Goal: Information Seeking & Learning: Learn about a topic

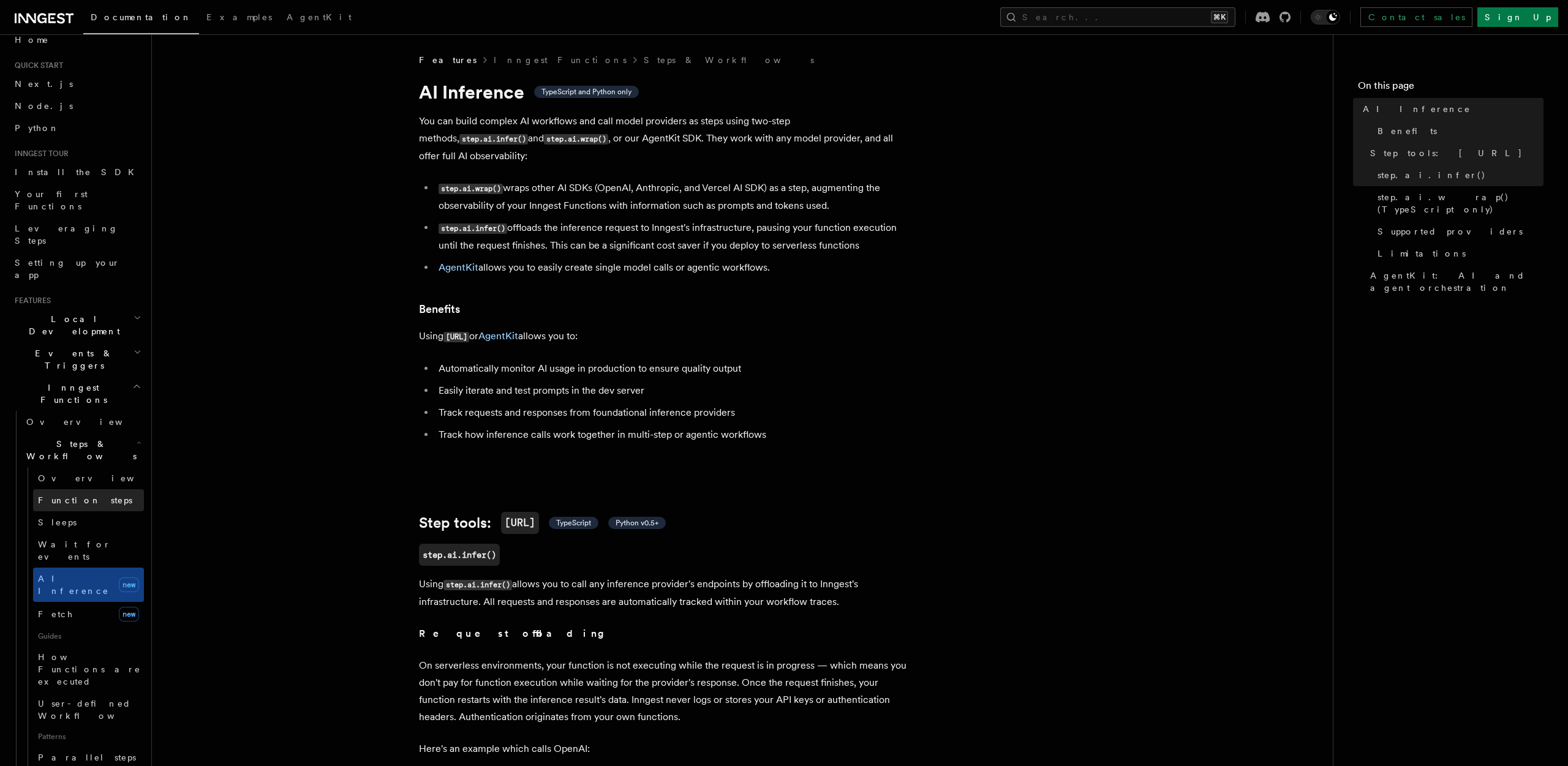
scroll to position [67, 0]
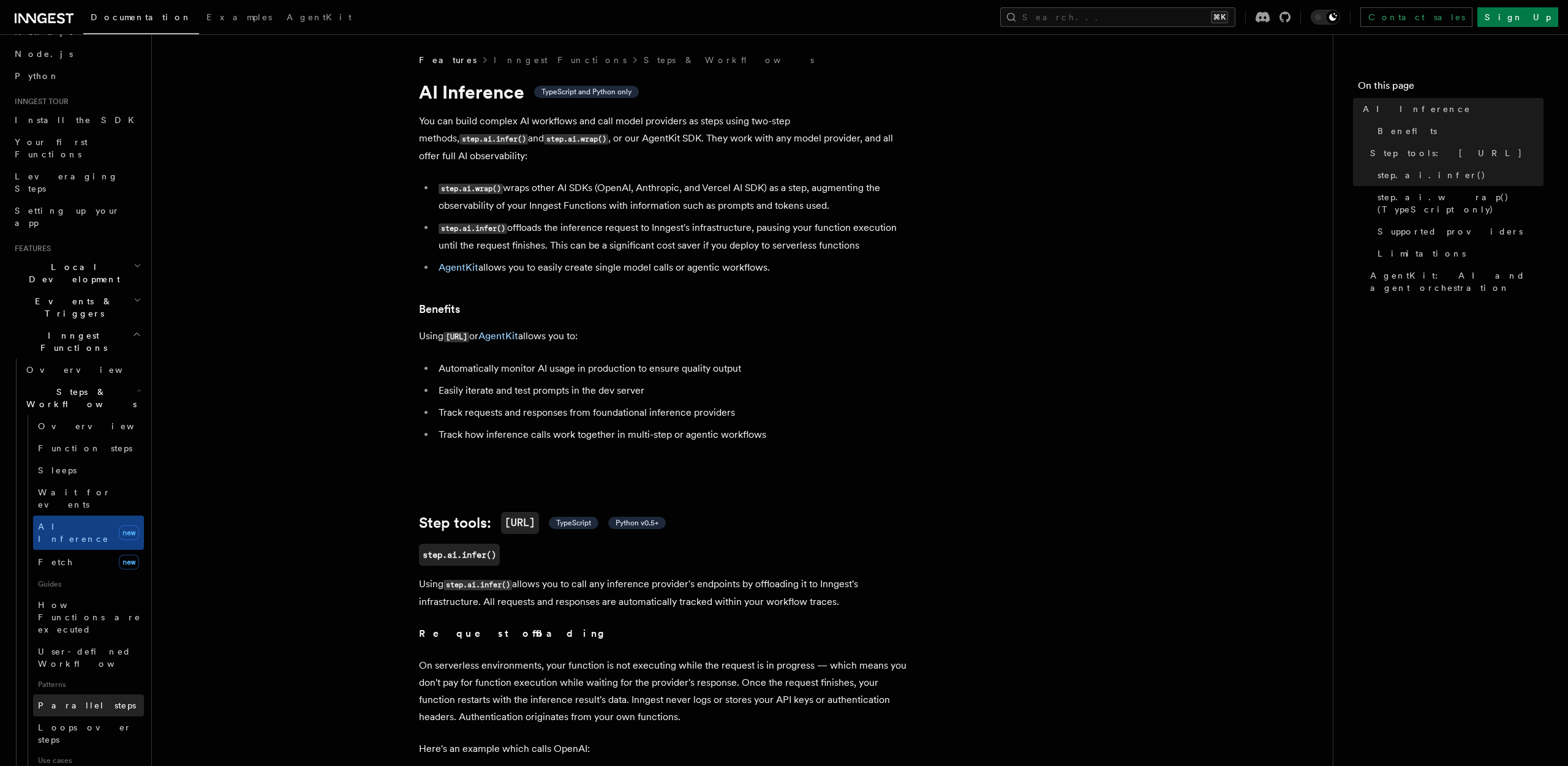
click at [90, 695] on link "Parallel steps" at bounding box center [88, 706] width 111 height 22
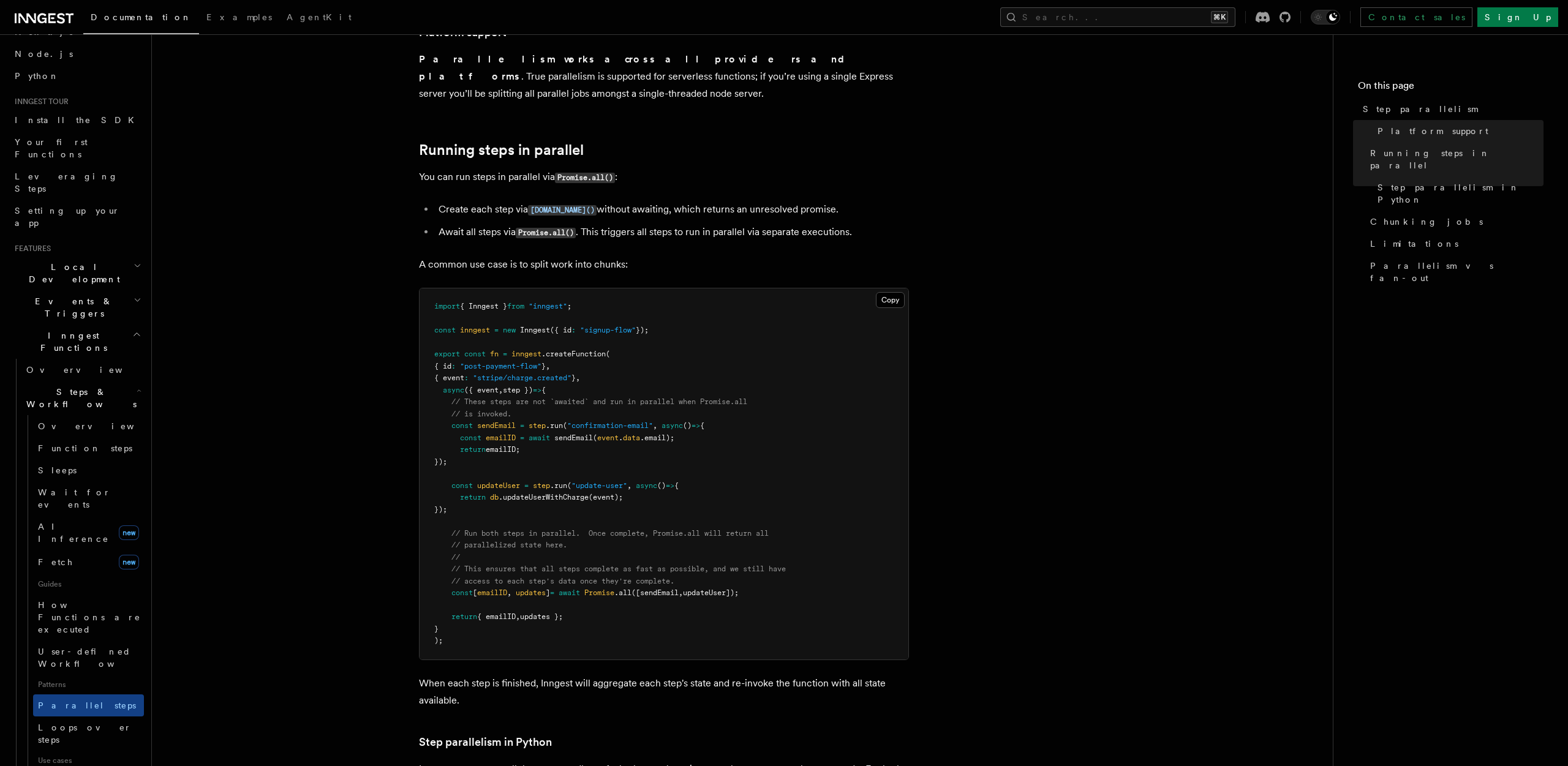
scroll to position [186, 0]
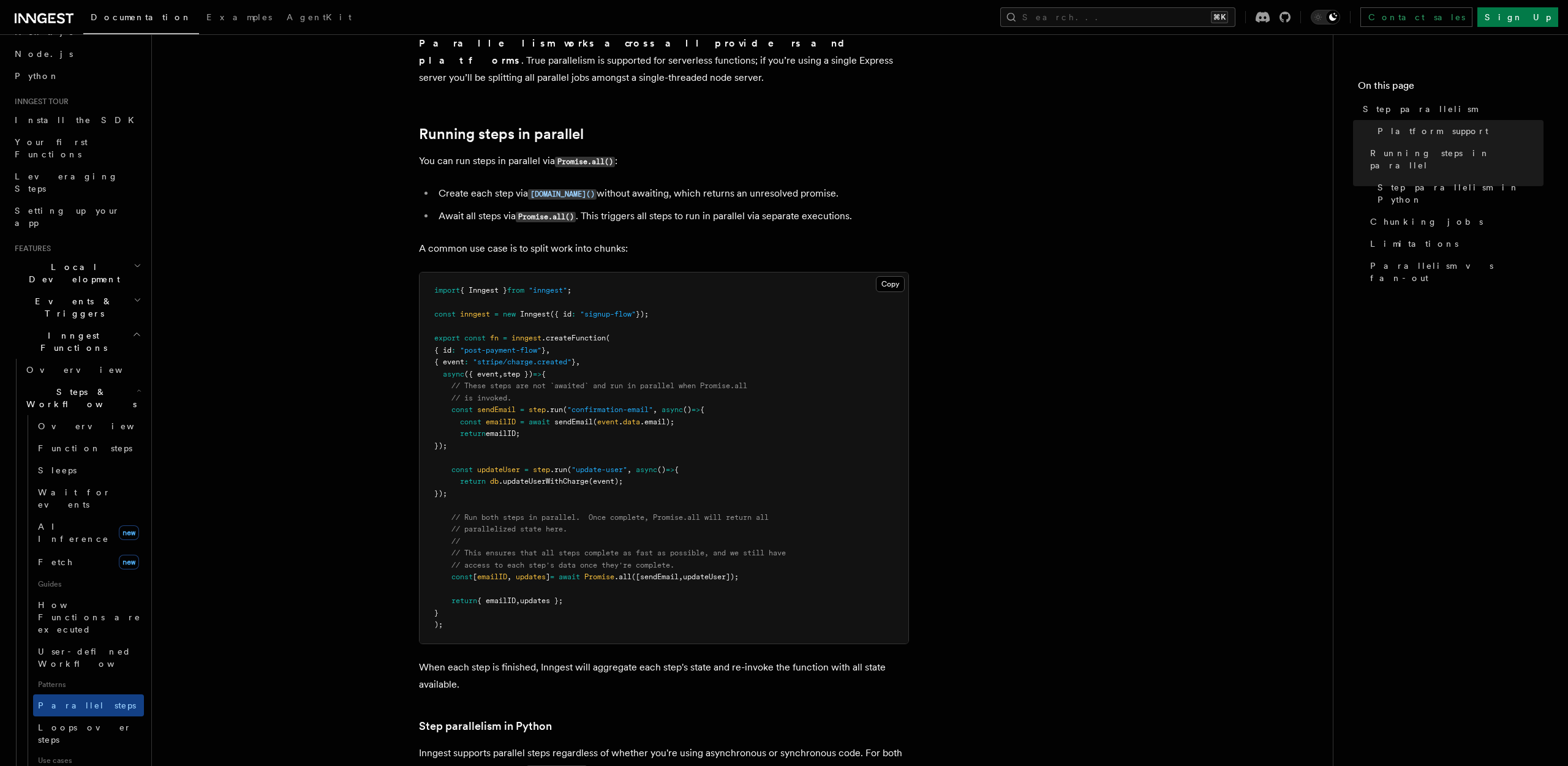
click at [477, 478] on pre "import { Inngest } from "inngest" ; const inngest = new Inngest ({ id : "signup…" at bounding box center [664, 458] width 489 height 371
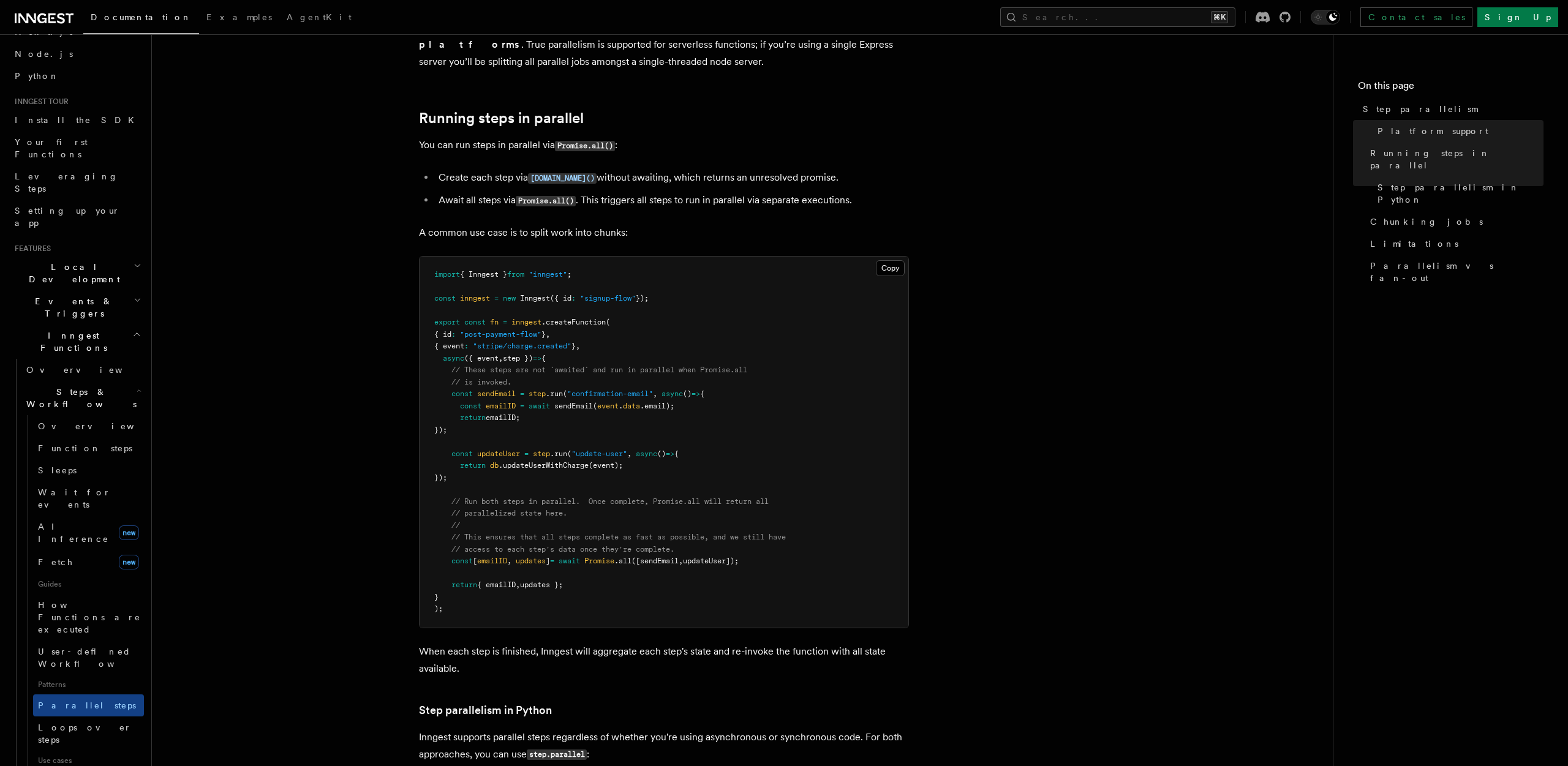
scroll to position [217, 0]
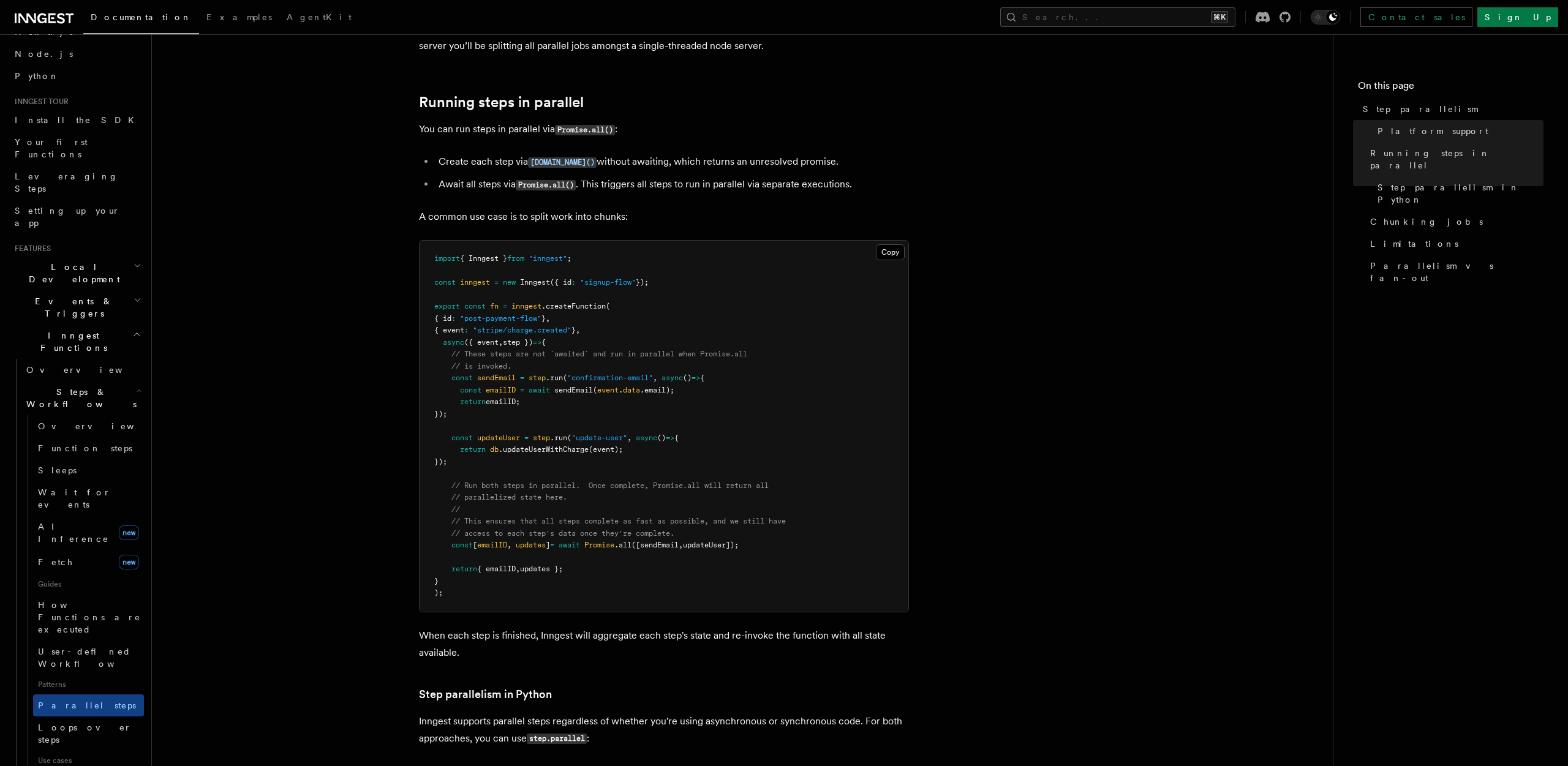
drag, startPoint x: 784, startPoint y: 529, endPoint x: 446, endPoint y: 476, distance: 342.1
click at [446, 476] on pre "import { Inngest } from "inngest" ; const inngest = new Inngest ({ id : "signup…" at bounding box center [664, 426] width 489 height 371
click at [643, 491] on pre "import { Inngest } from "inngest" ; const inngest = new Inngest ({ id : "signup…" at bounding box center [664, 426] width 489 height 371
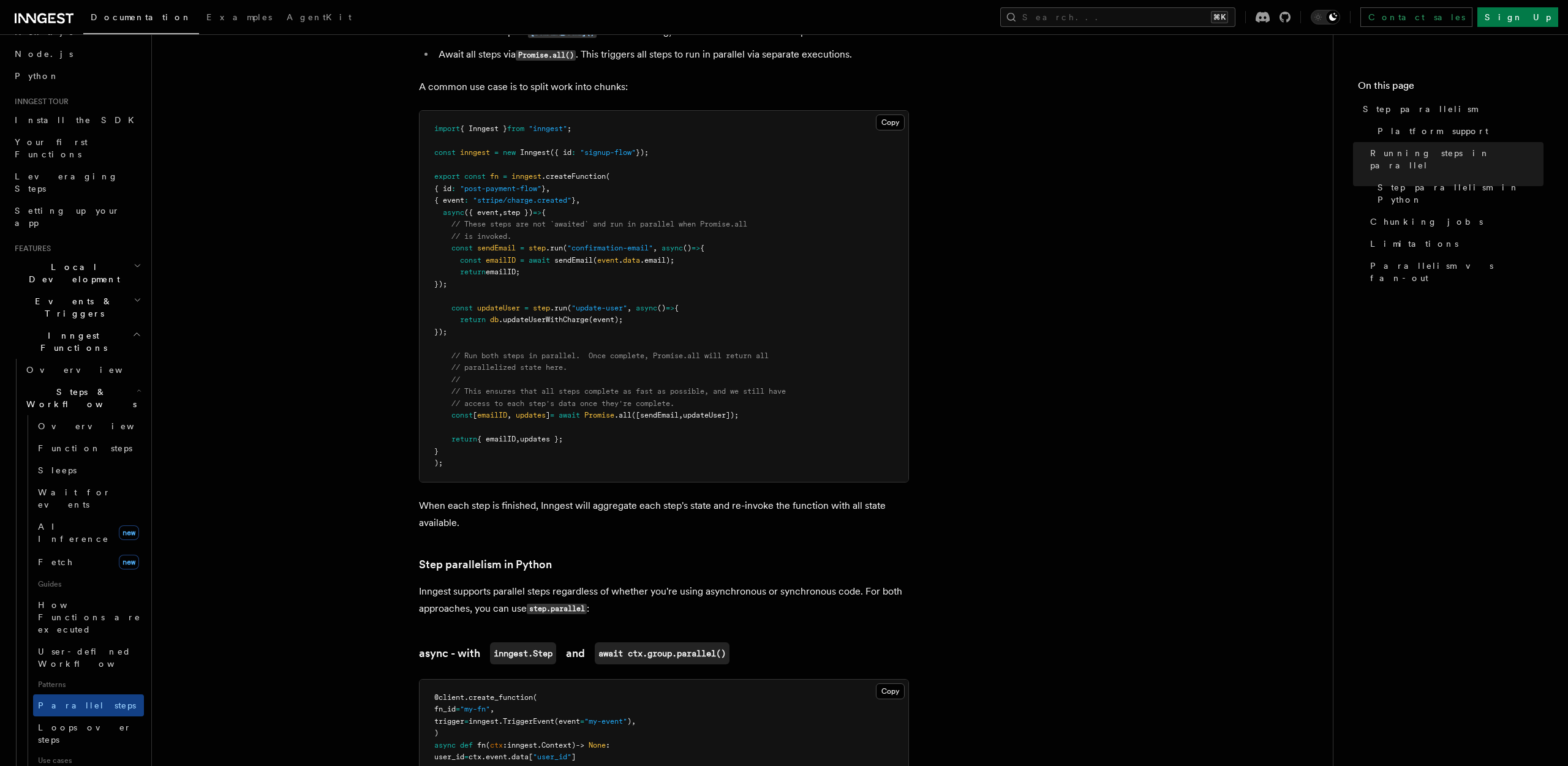
scroll to position [371, 0]
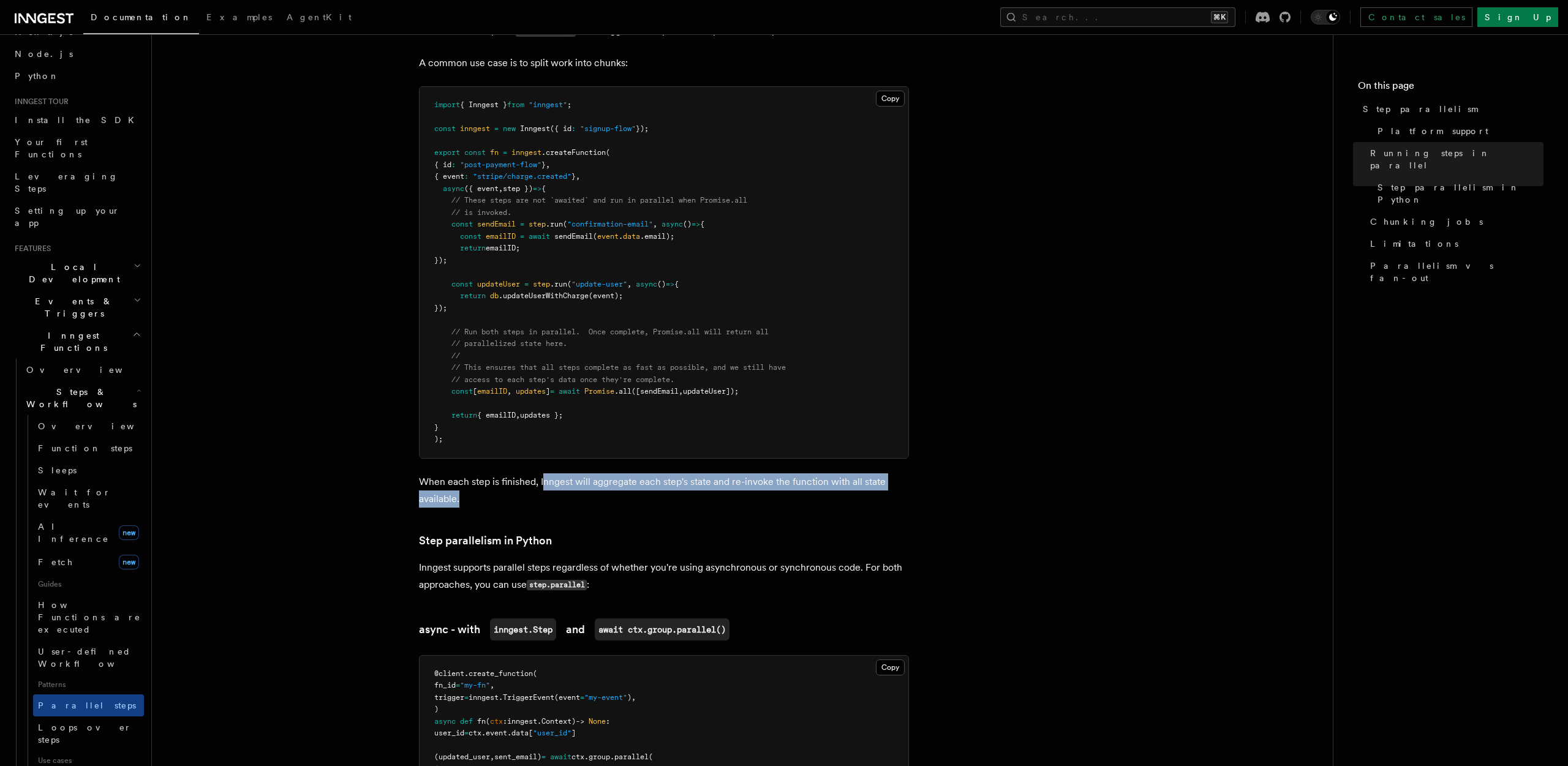
drag, startPoint x: 546, startPoint y: 465, endPoint x: 627, endPoint y: 481, distance: 82.6
click at [627, 481] on p "When each step is finished, Inngest will aggregate each step's state and re-inv…" at bounding box center [664, 490] width 490 height 35
click at [661, 473] on p "When each step is finished, Inngest will aggregate each step's state and re-inv…" at bounding box center [664, 490] width 490 height 35
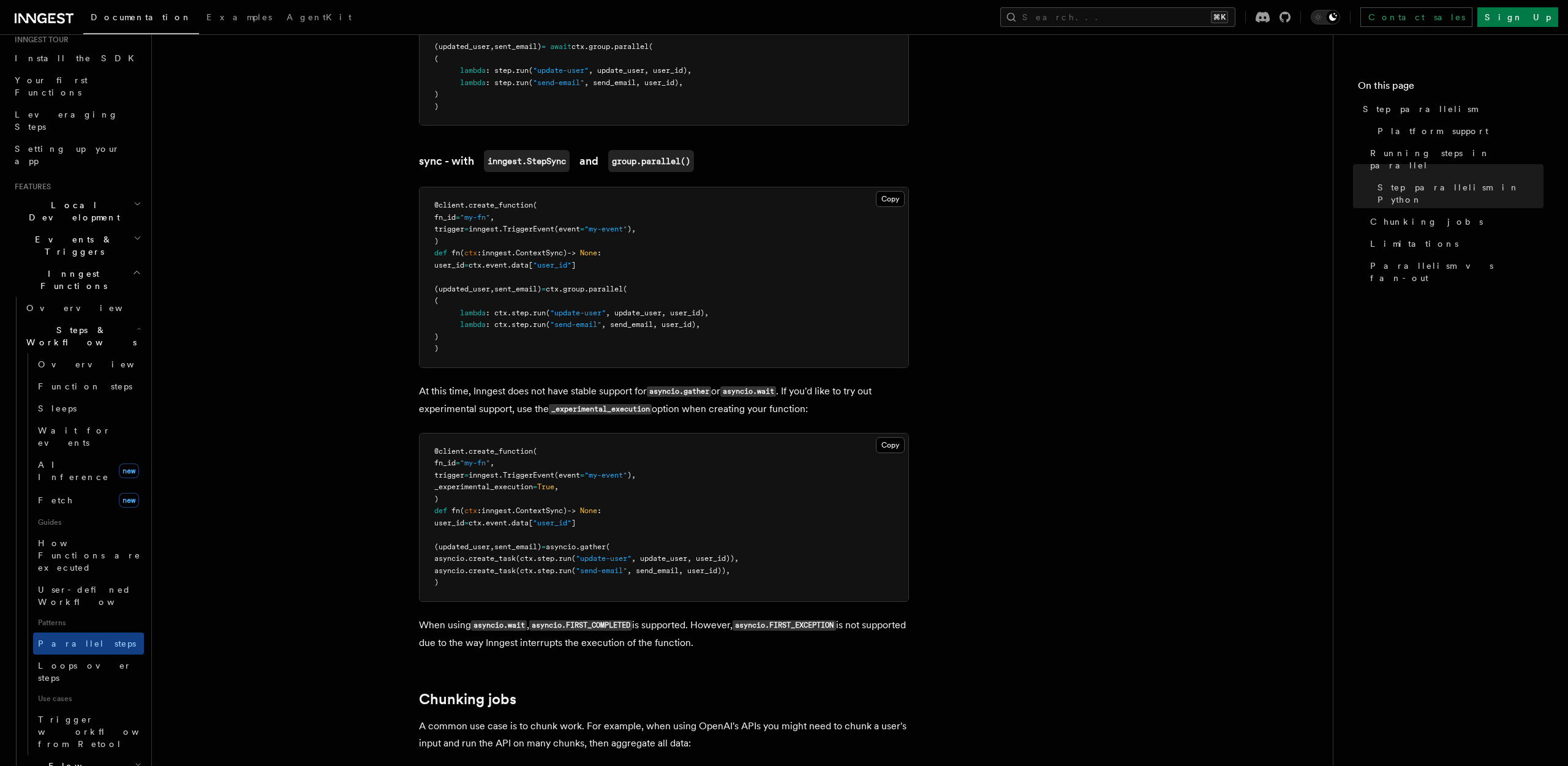
scroll to position [100, 0]
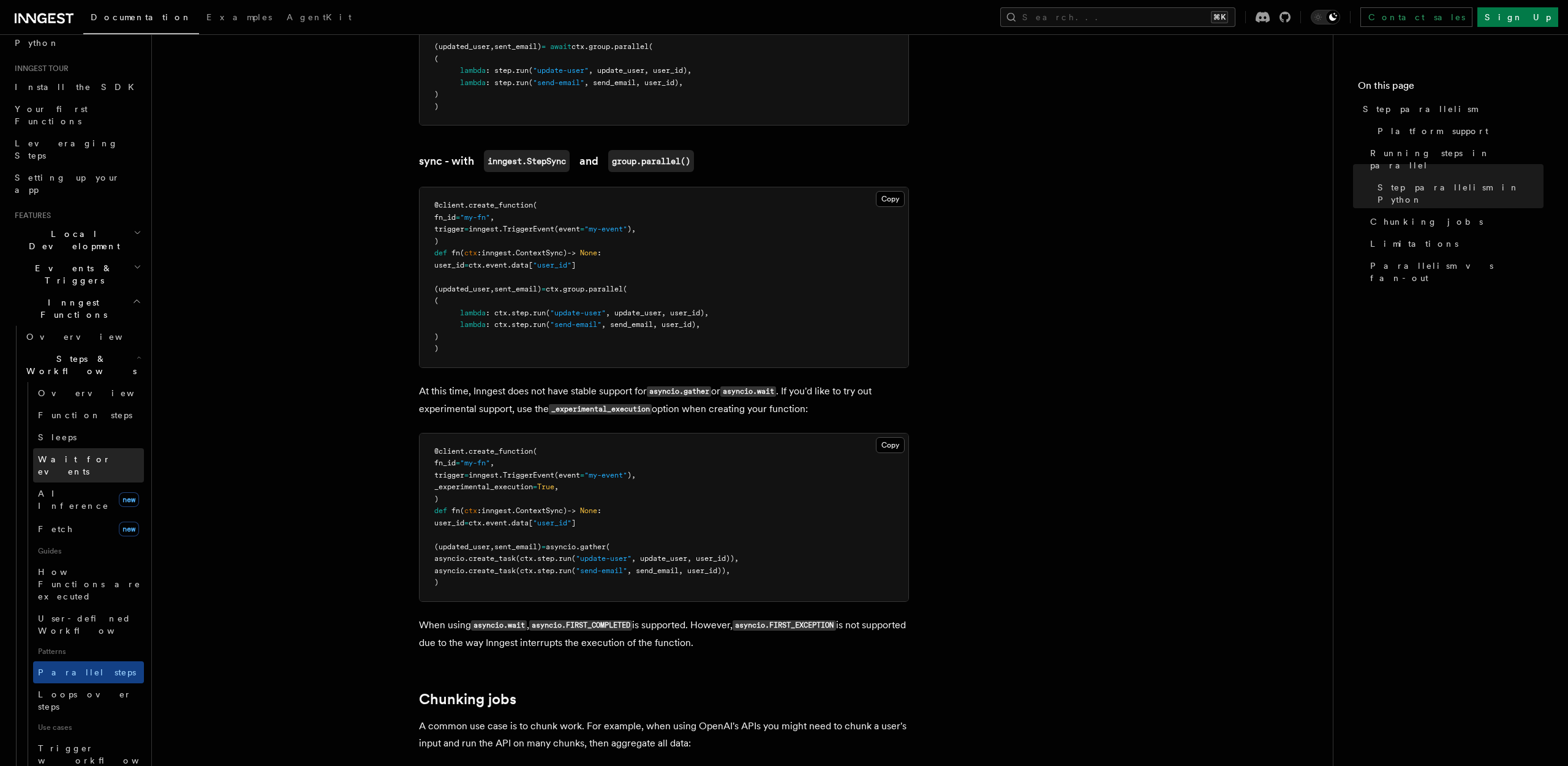
click at [82, 454] on span "Wait for events" at bounding box center [75, 465] width 73 height 22
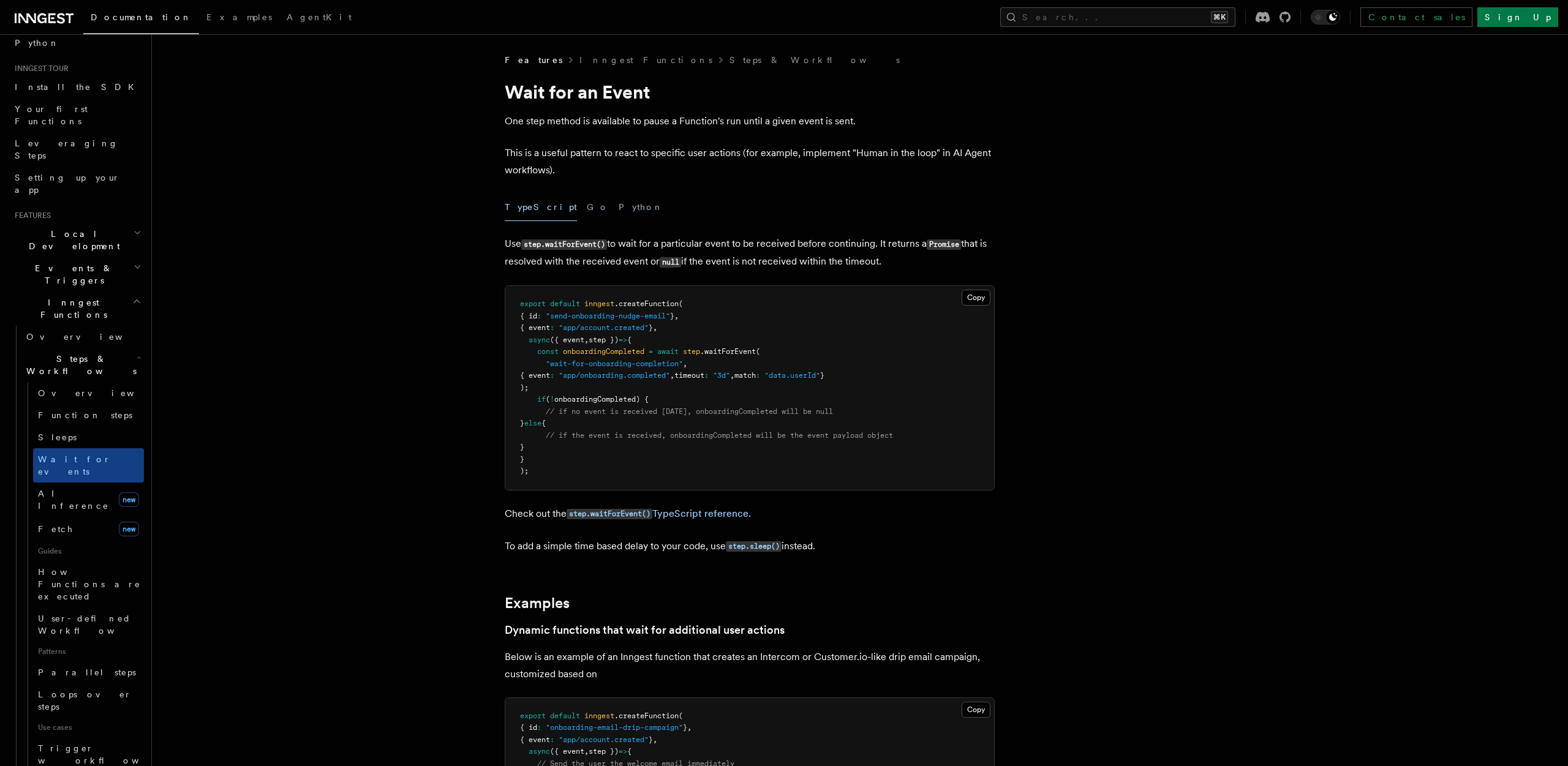
drag, startPoint x: 665, startPoint y: 242, endPoint x: 894, endPoint y: 267, distance: 230.4
click at [894, 267] on p "Use step.waitForEvent() to wait for a particular event to be received before co…" at bounding box center [750, 253] width 490 height 36
drag, startPoint x: 898, startPoint y: 262, endPoint x: 481, endPoint y: 250, distance: 417.2
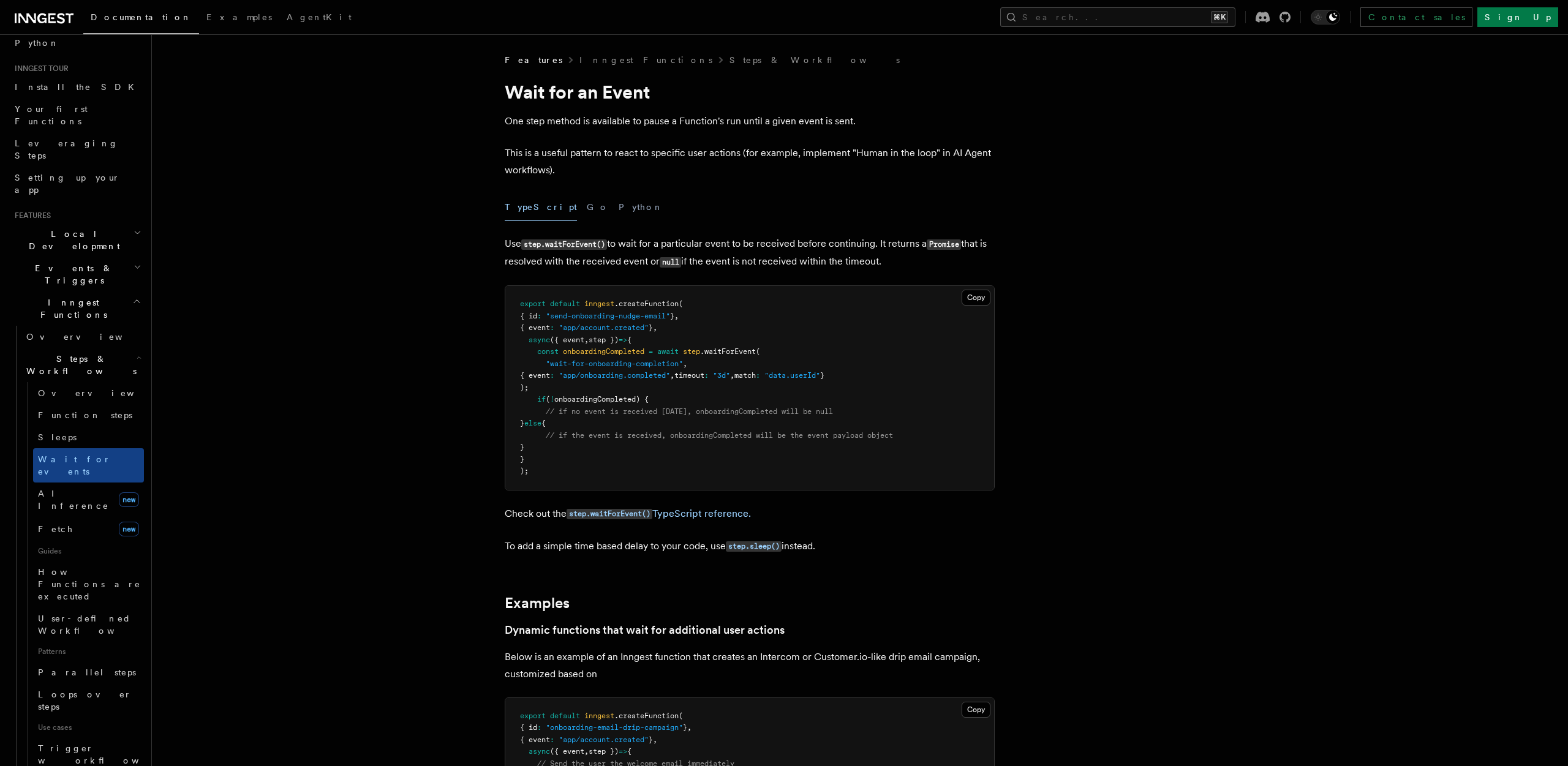
click at [602, 248] on code "step.waitForEvent()" at bounding box center [563, 245] width 86 height 11
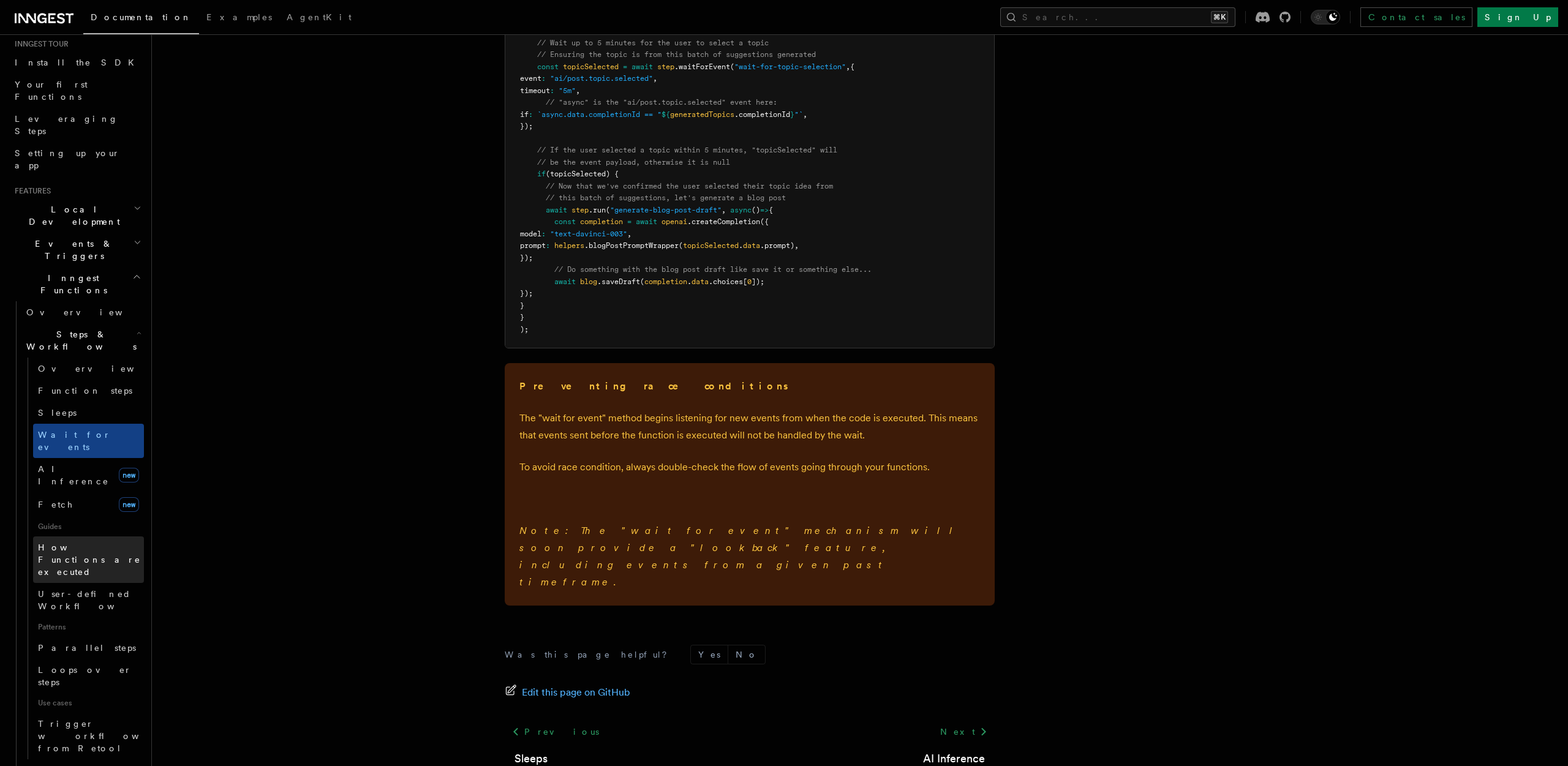
scroll to position [177, 0]
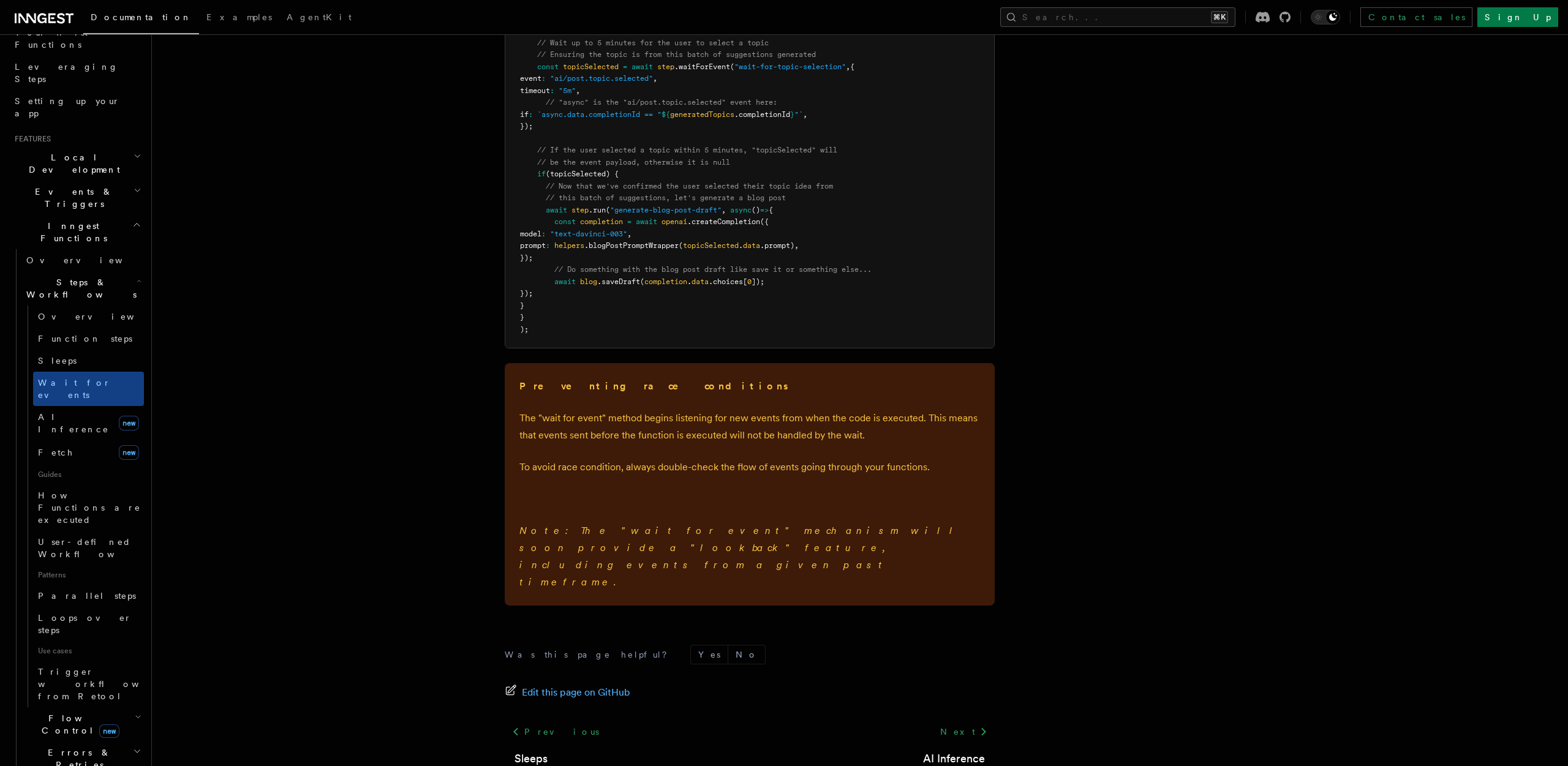
click at [127, 707] on h2 "Flow Control new" at bounding box center [83, 724] width 122 height 35
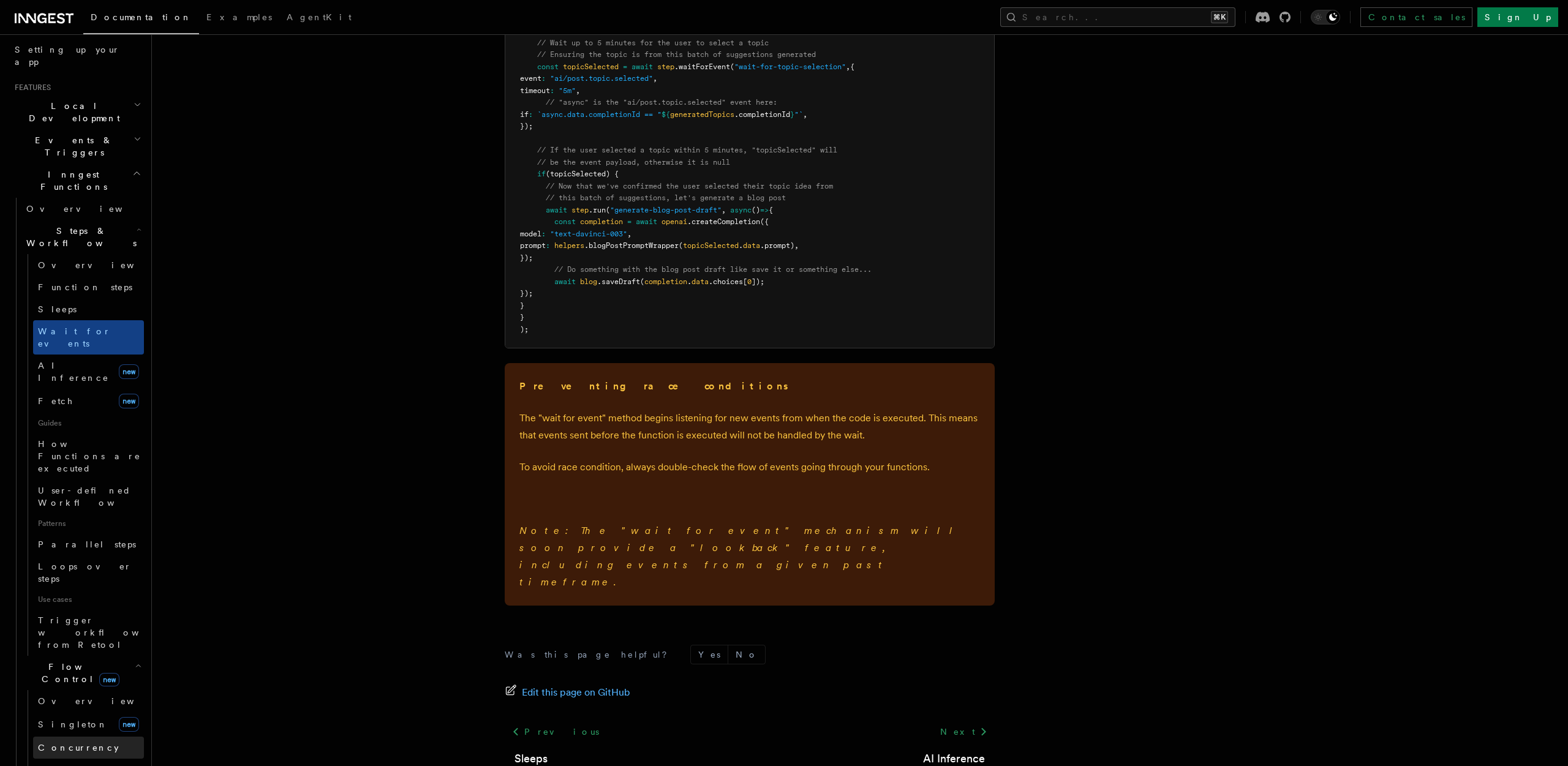
click at [77, 743] on span "Concurrency" at bounding box center [78, 747] width 81 height 10
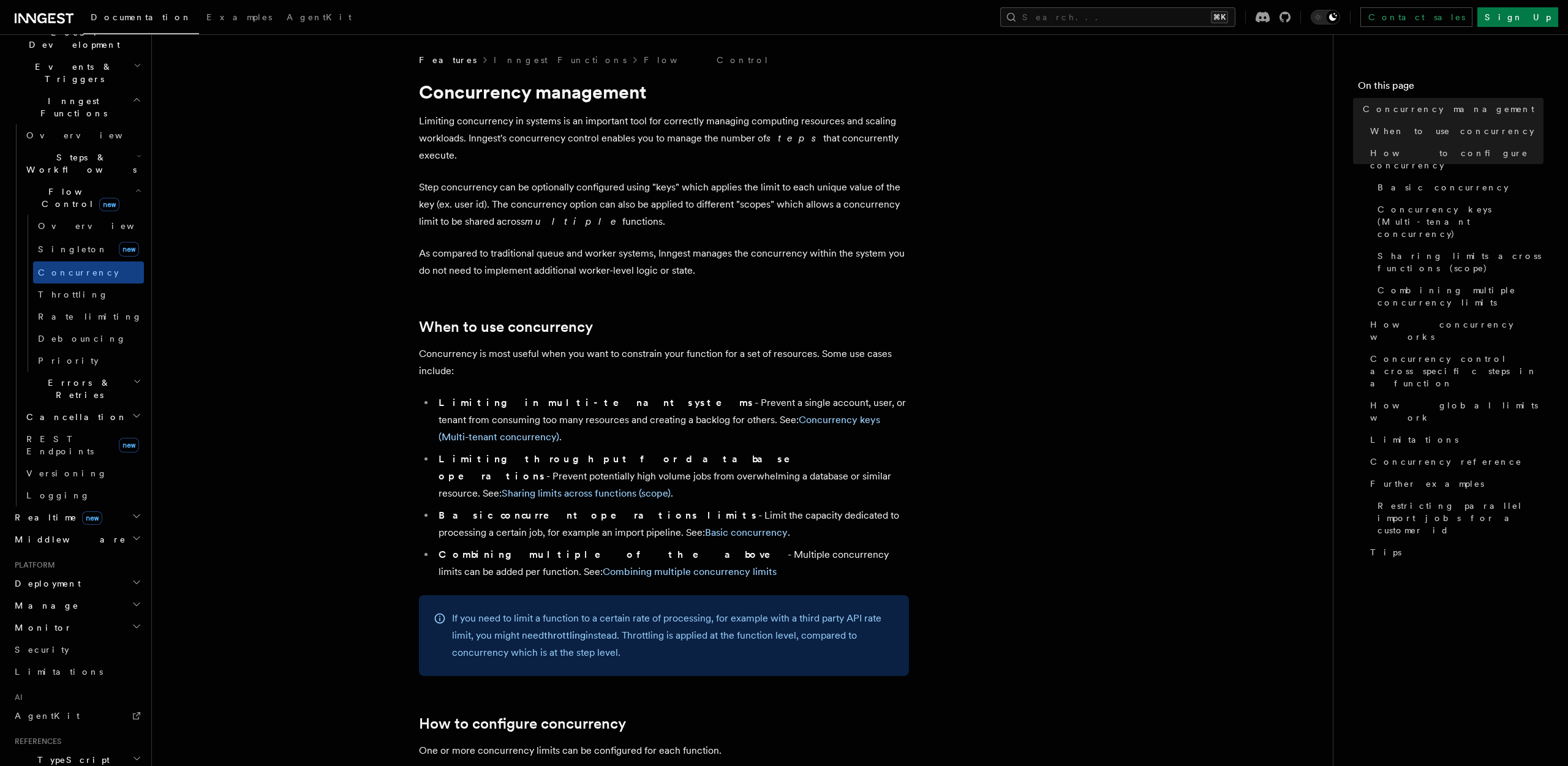
scroll to position [257, 0]
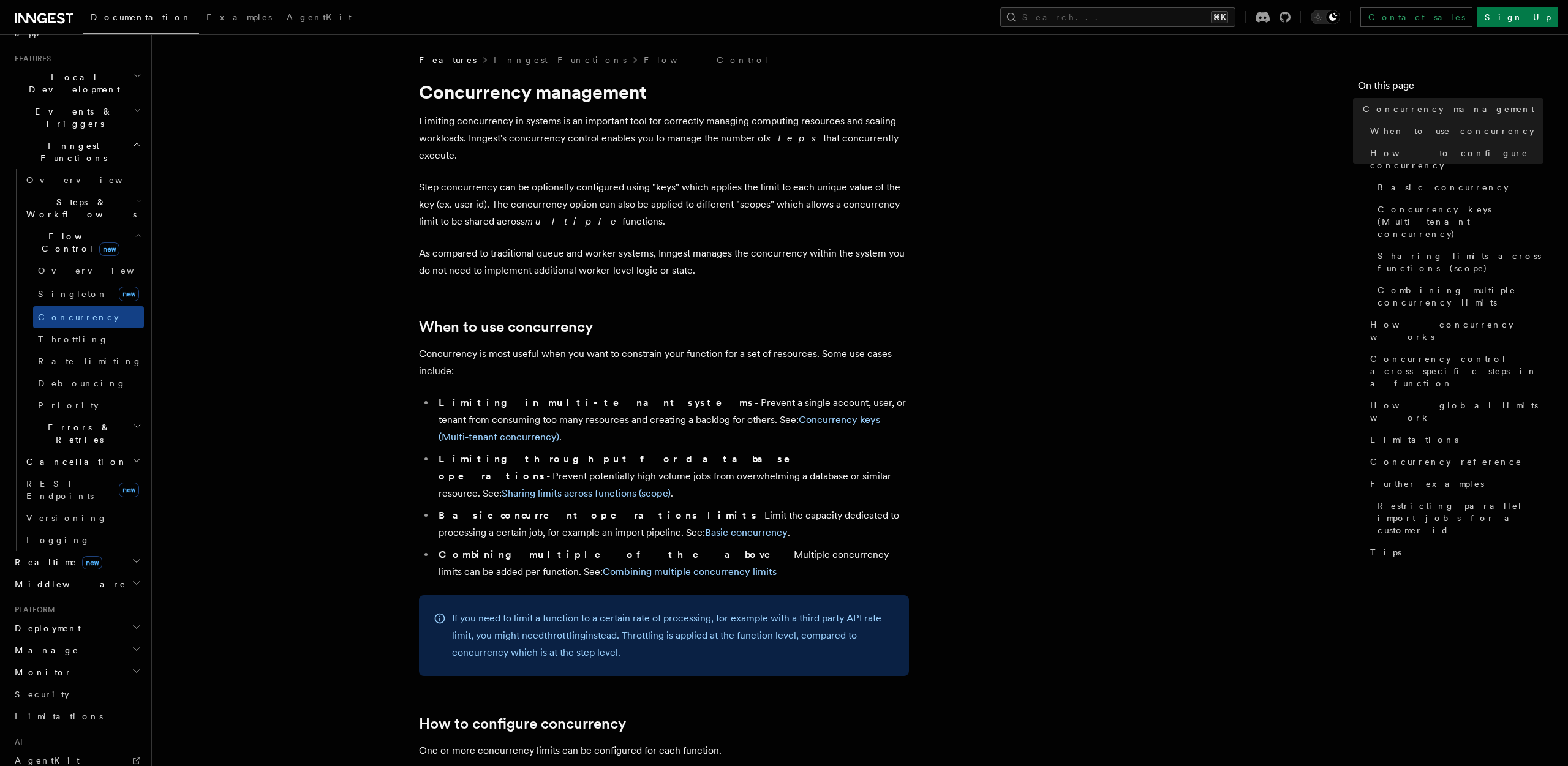
click at [118, 225] on h2 "Flow Control new" at bounding box center [83, 242] width 122 height 35
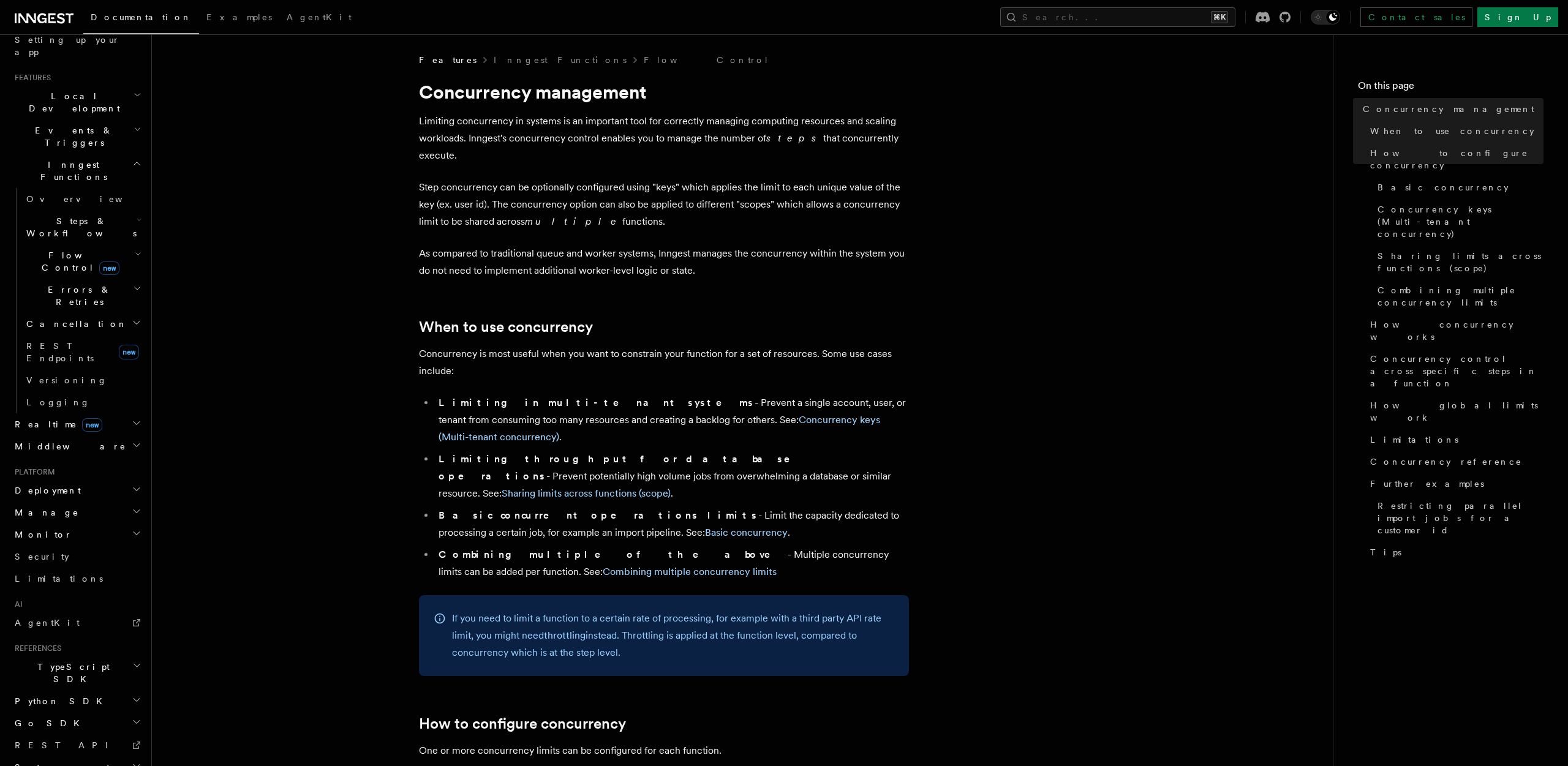
click at [114, 414] on h2 "Realtime new" at bounding box center [76, 424] width 134 height 22
click at [99, 265] on h2 "Events & Triggers" at bounding box center [76, 281] width 134 height 35
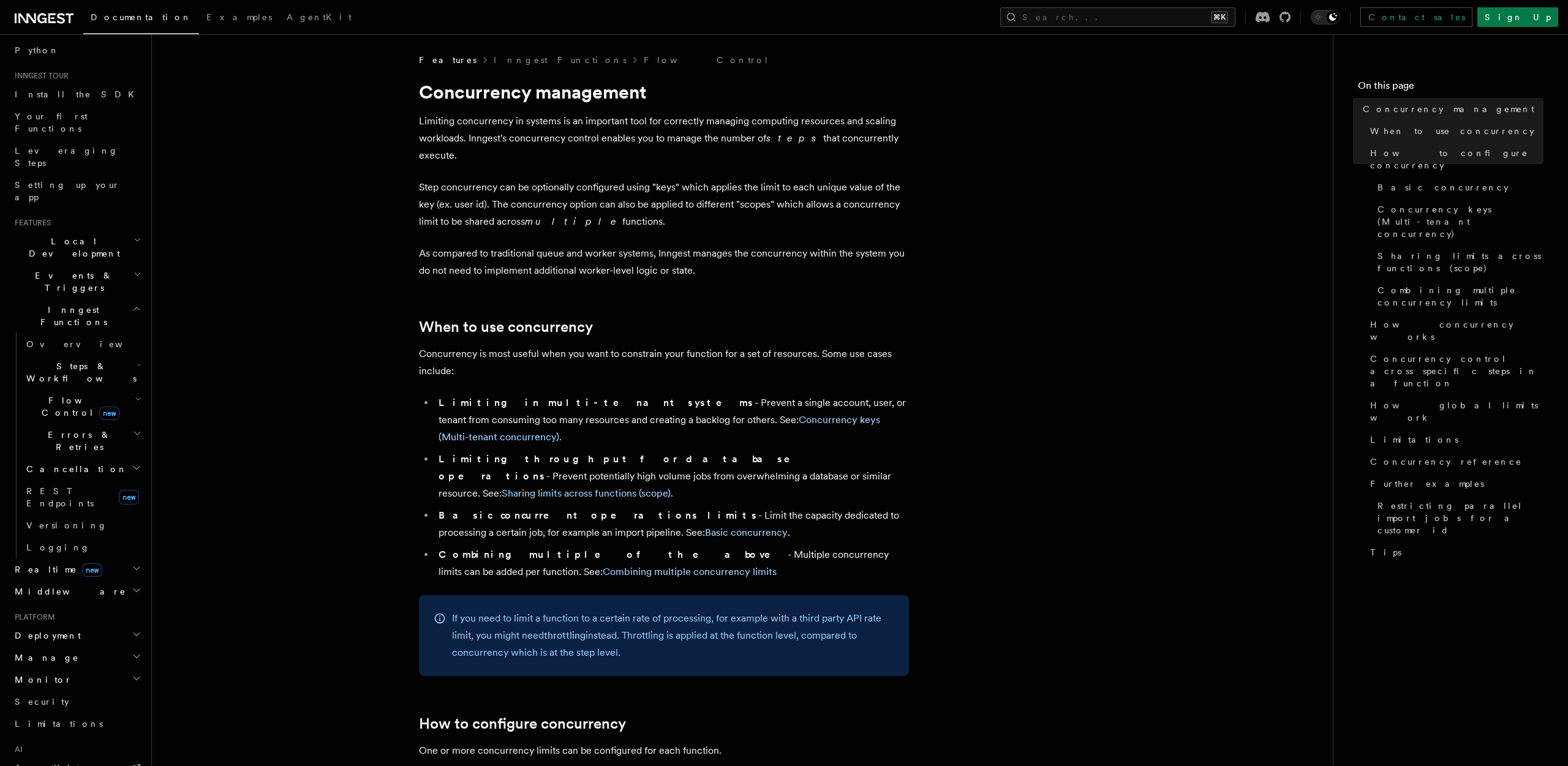
click at [115, 230] on h2 "Local Development" at bounding box center [76, 247] width 134 height 35
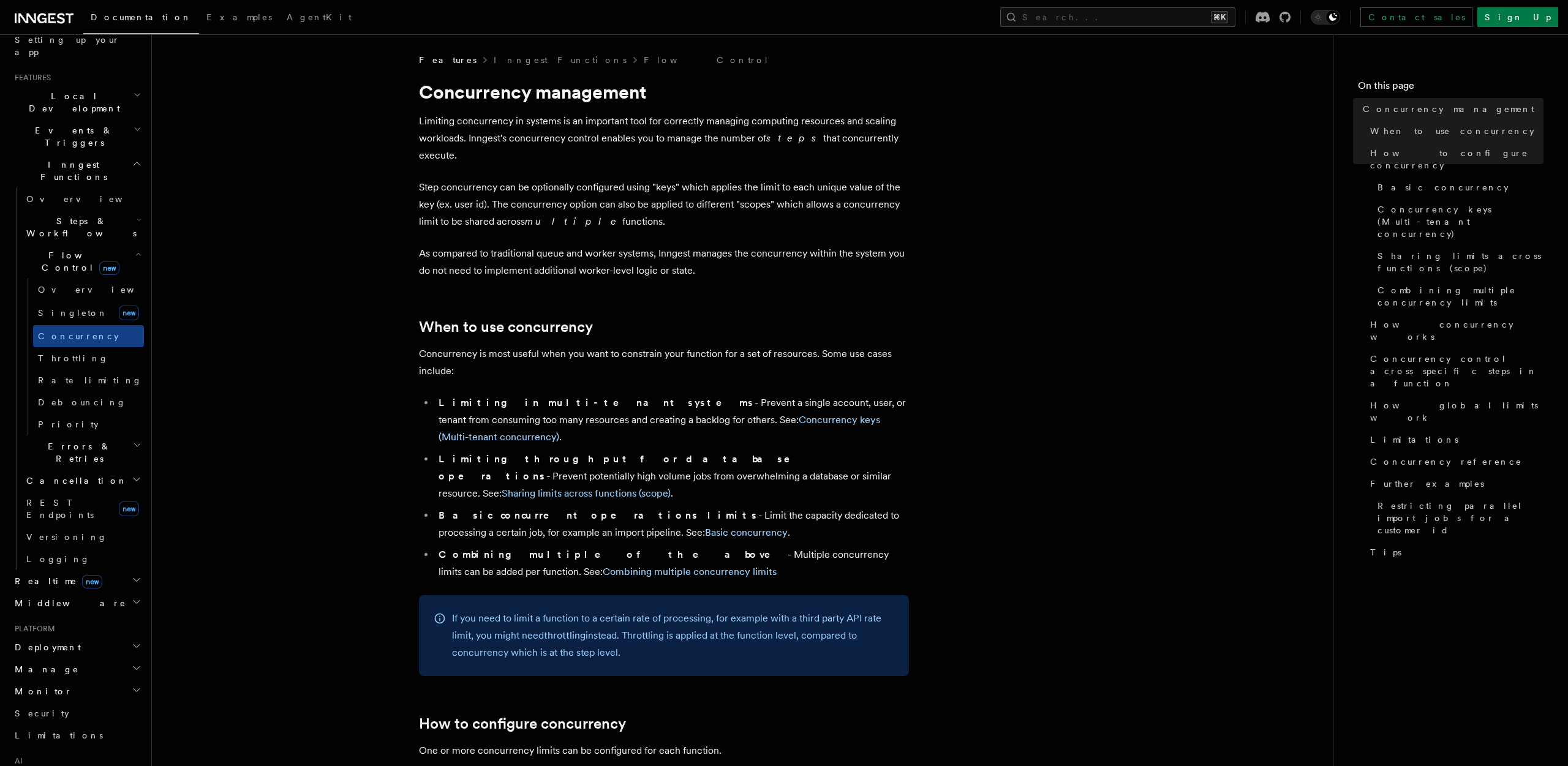
drag, startPoint x: 264, startPoint y: 168, endPoint x: 236, endPoint y: 158, distance: 29.7
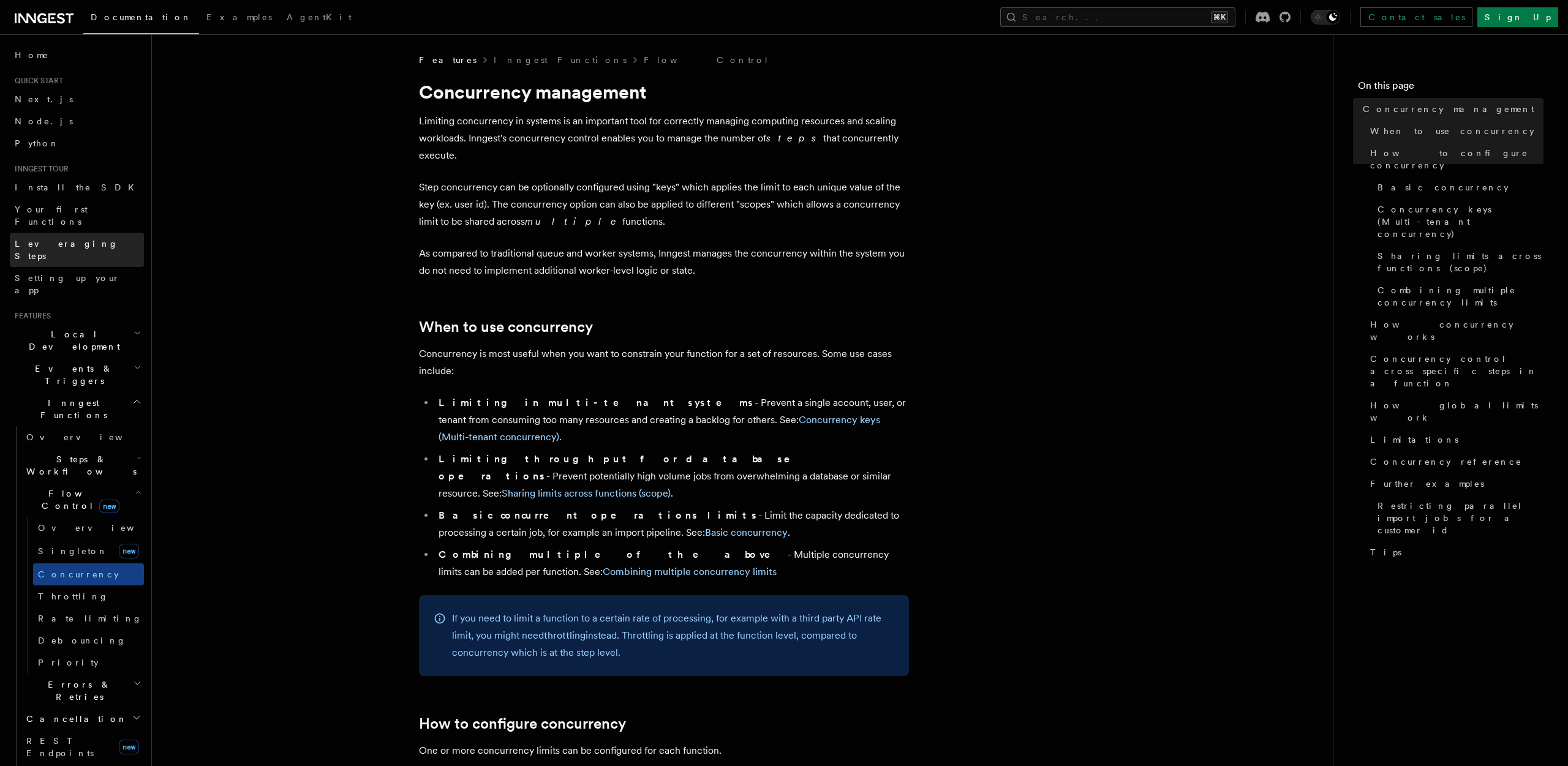
click at [91, 241] on link "Leveraging Steps" at bounding box center [76, 249] width 134 height 35
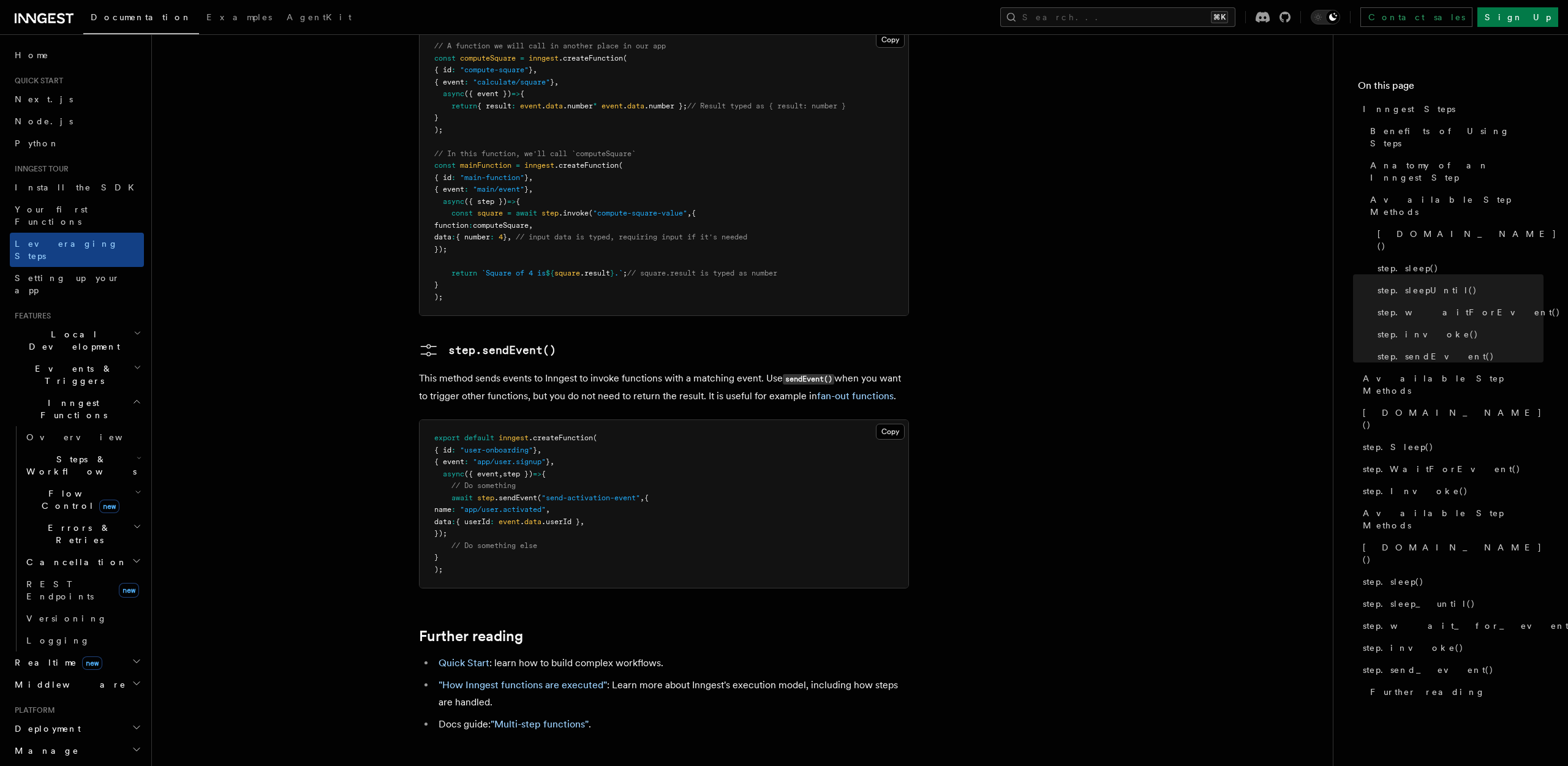
scroll to position [2468, 0]
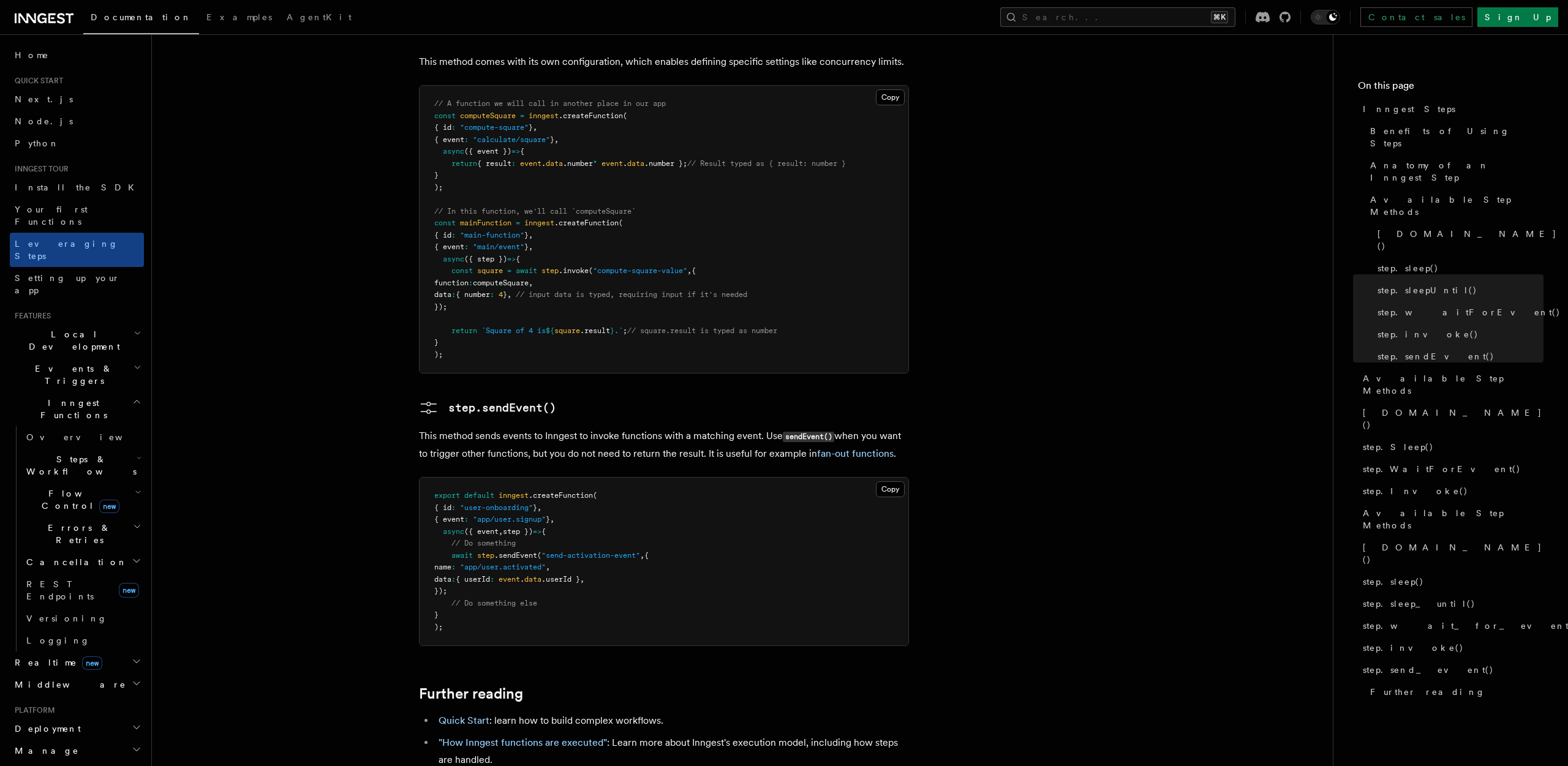
scroll to position [2262, 0]
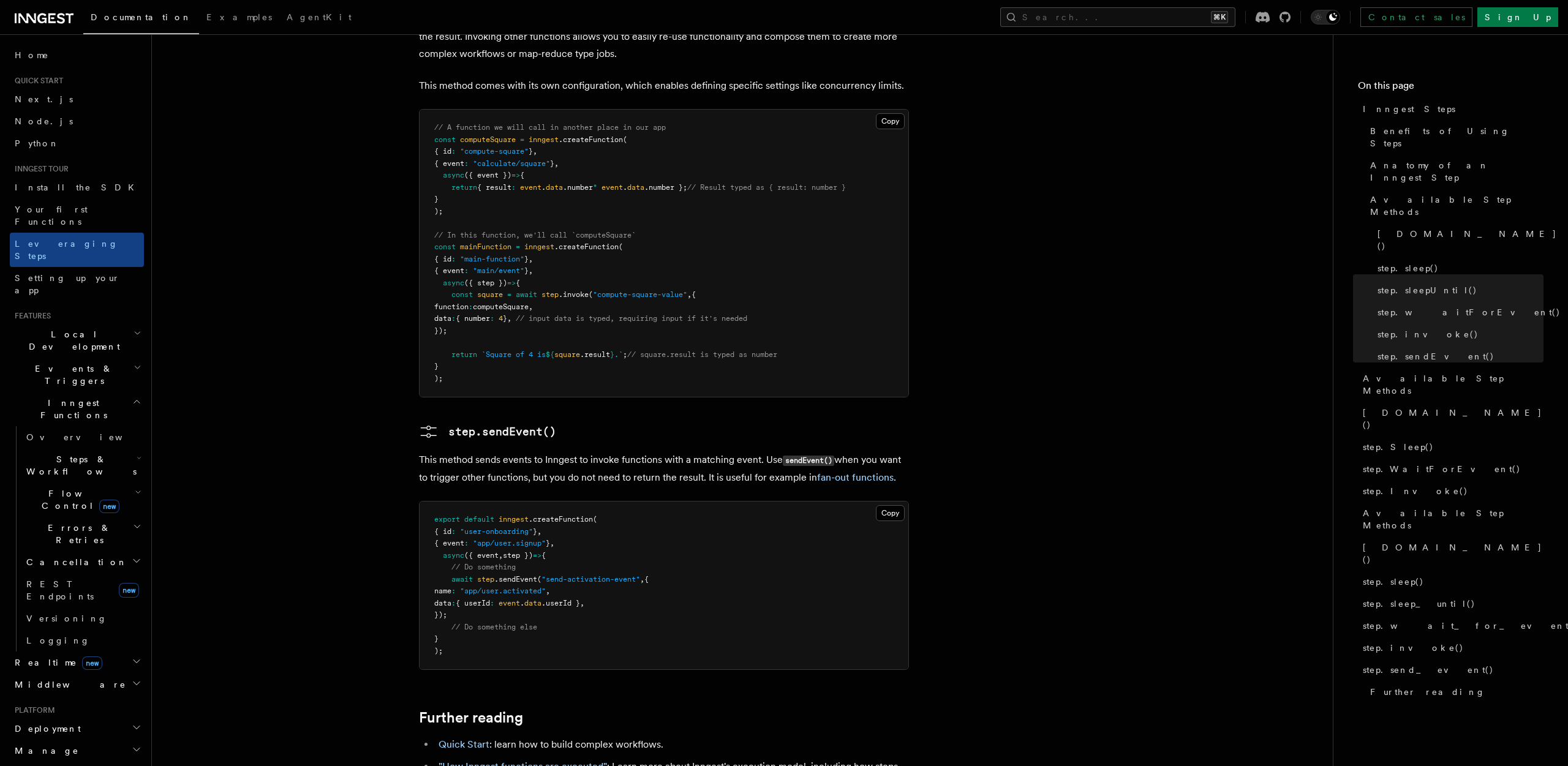
click at [1193, 14] on button "Search... ⌘K" at bounding box center [1117, 17] width 235 height 20
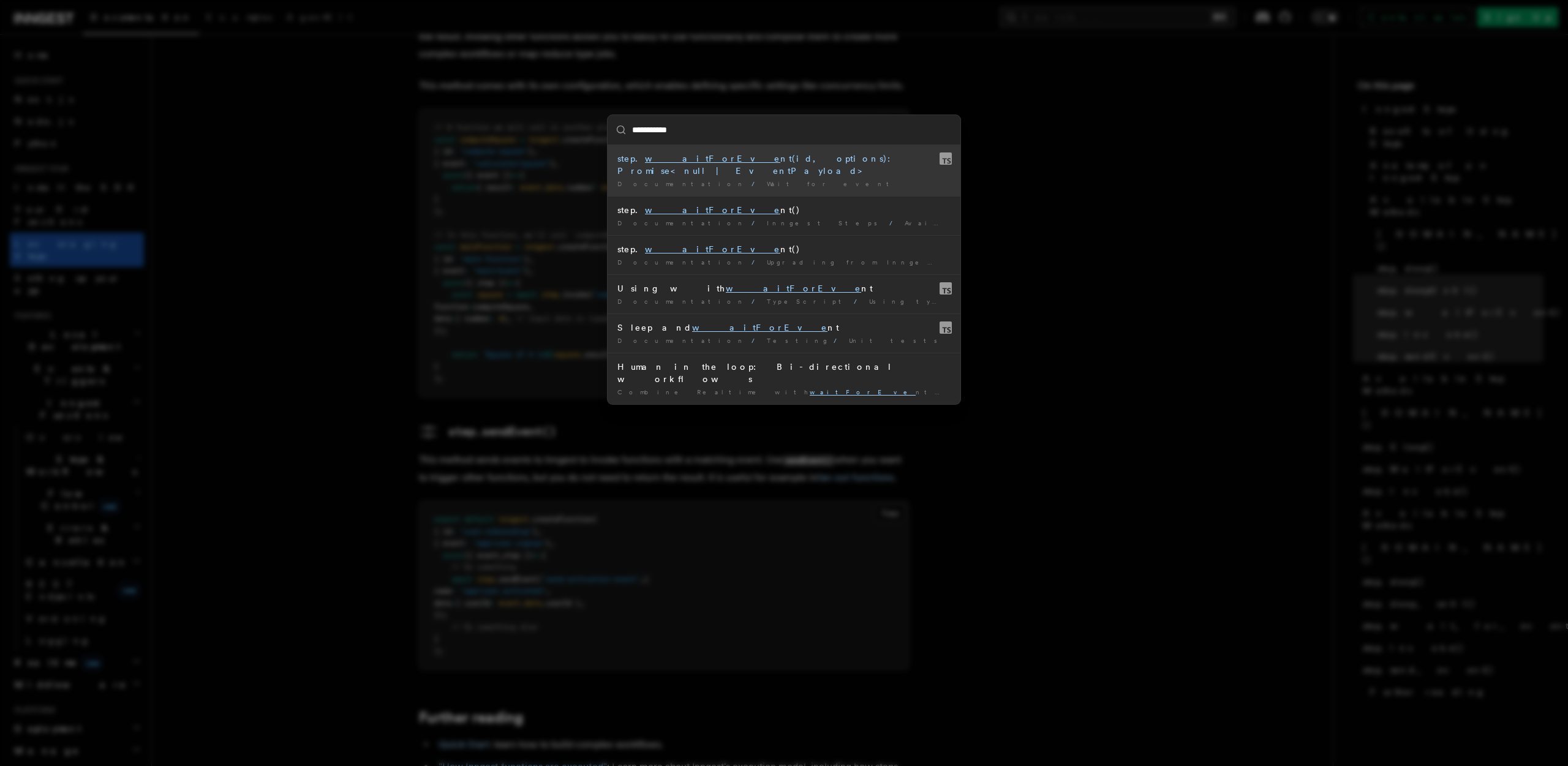
type input "**********"
click at [665, 161] on mark "waitForEvent" at bounding box center [719, 158] width 147 height 10
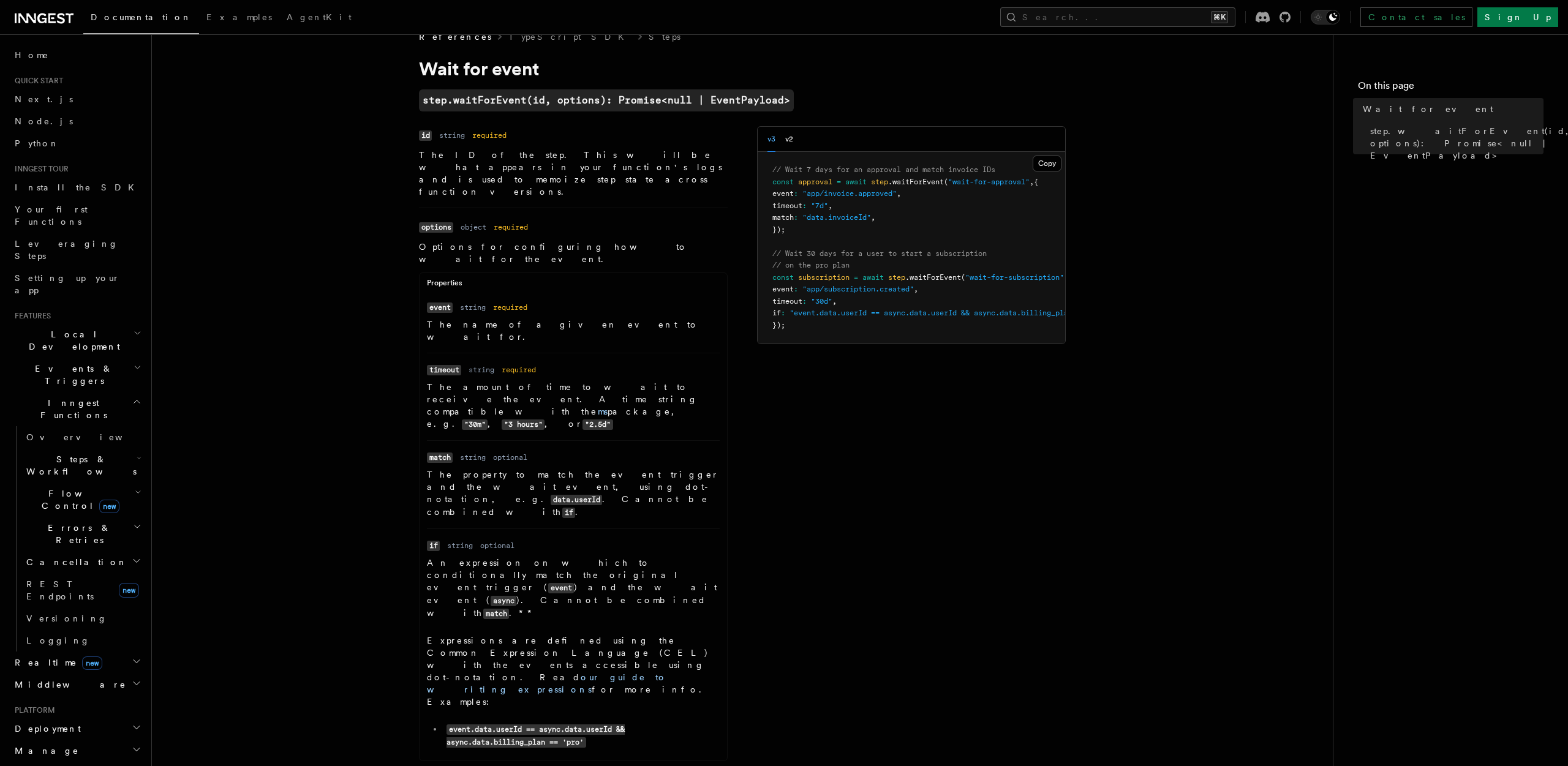
scroll to position [8, 0]
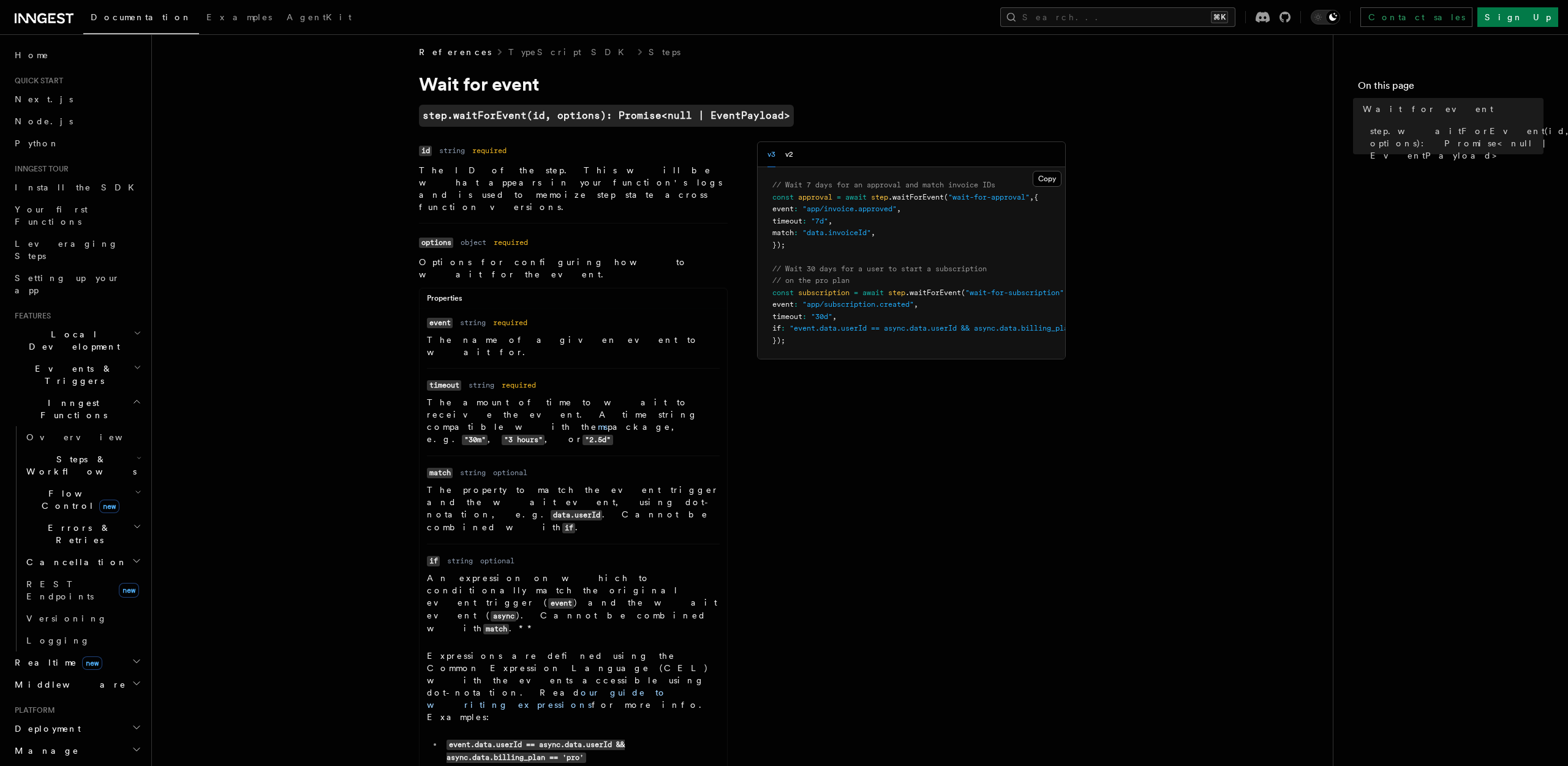
click at [667, 316] on dl "Name event Type string Required required Description The name of a given event …" at bounding box center [573, 337] width 293 height 43
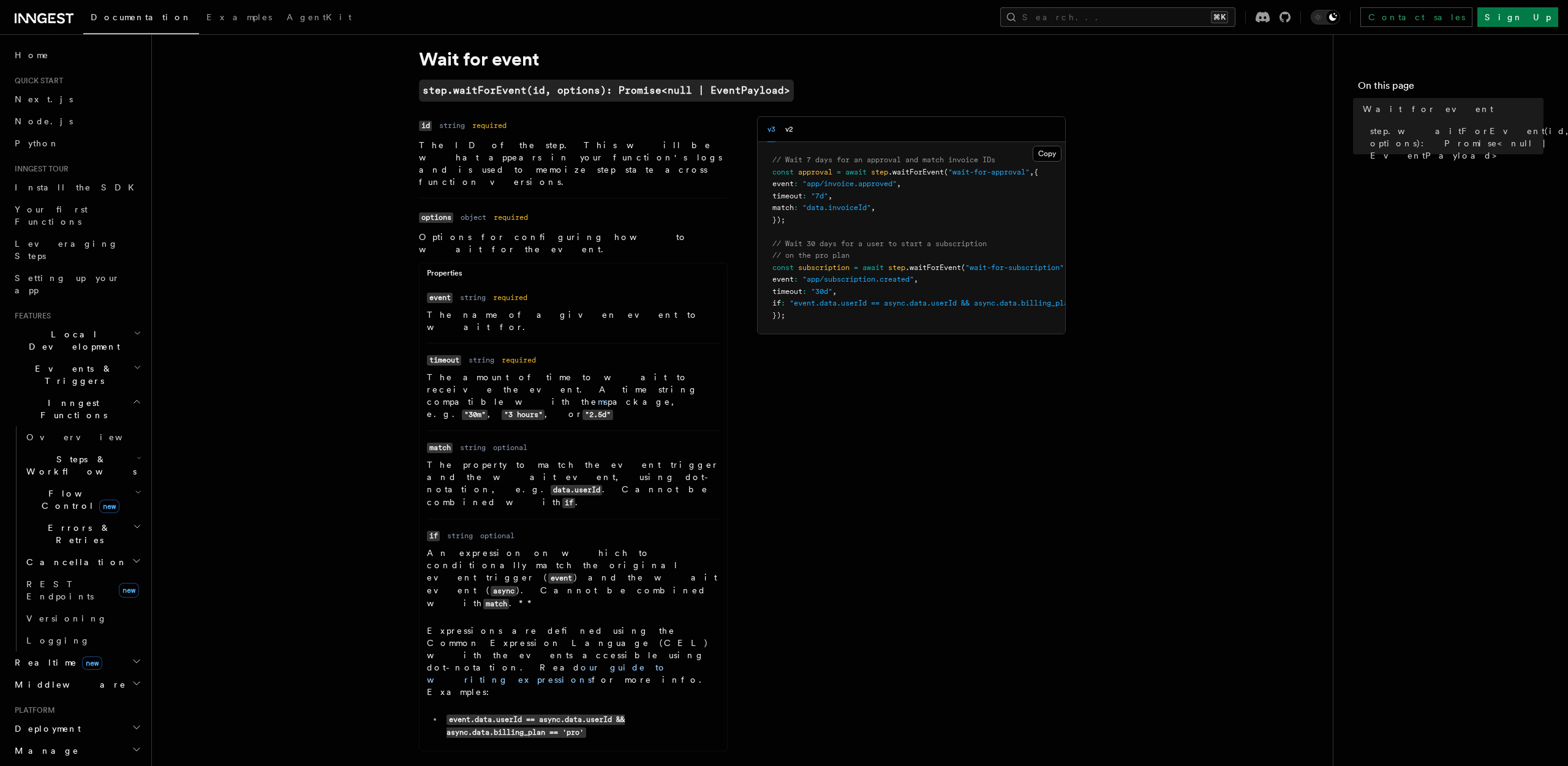
scroll to position [17, 0]
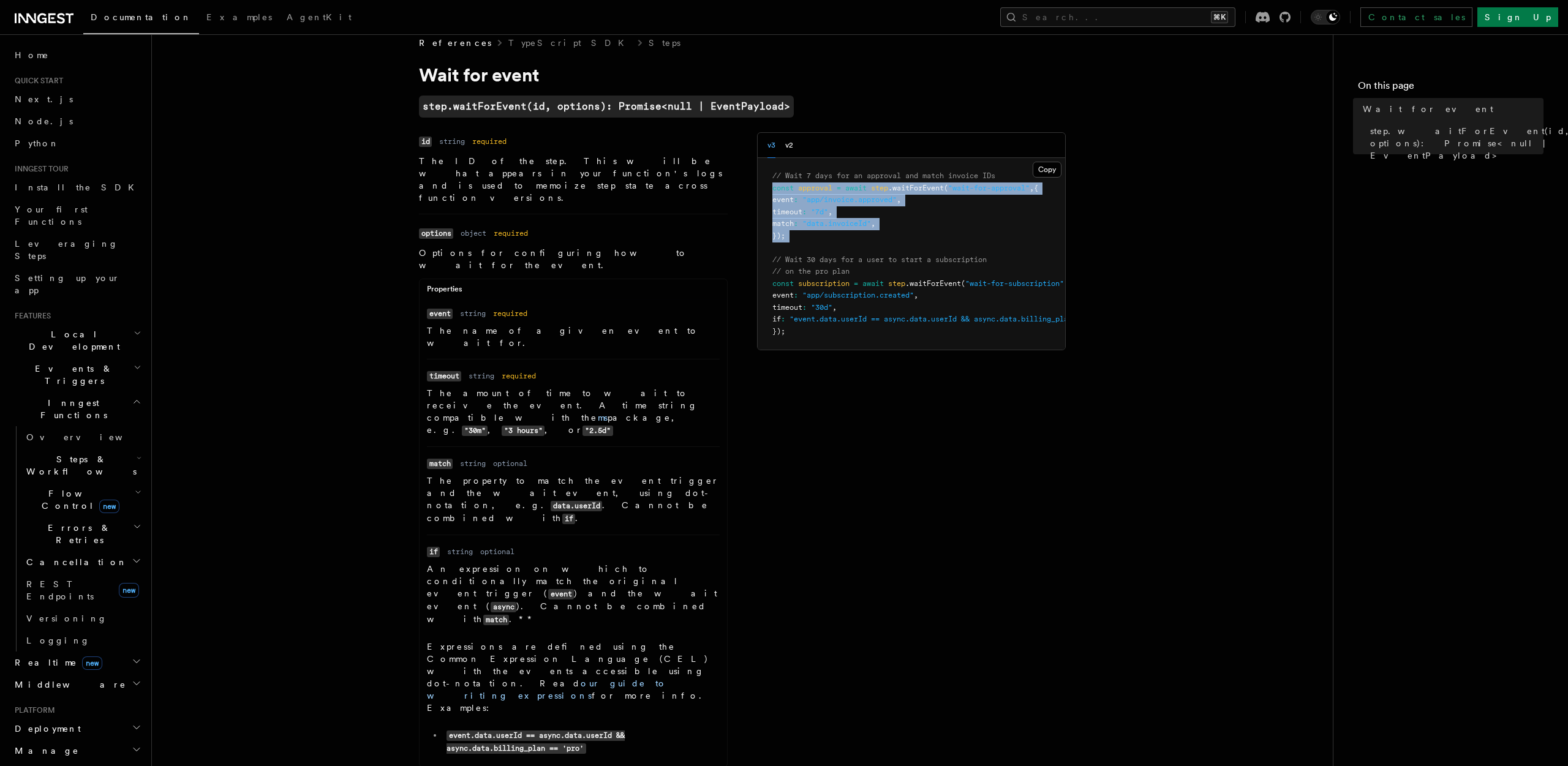
drag, startPoint x: 853, startPoint y: 241, endPoint x: 758, endPoint y: 186, distance: 109.8
click at [758, 186] on pre "// Wait 7 days for an approval and match invoice IDs const approval = await ste…" at bounding box center [911, 254] width 307 height 192
copy code "const approval = await step .waitForEvent ( "wait-for-approval" , { event : "ap…"
click at [812, 243] on pre "// Wait 7 days for an approval and match invoice IDs const approval = await ste…" at bounding box center [911, 254] width 307 height 192
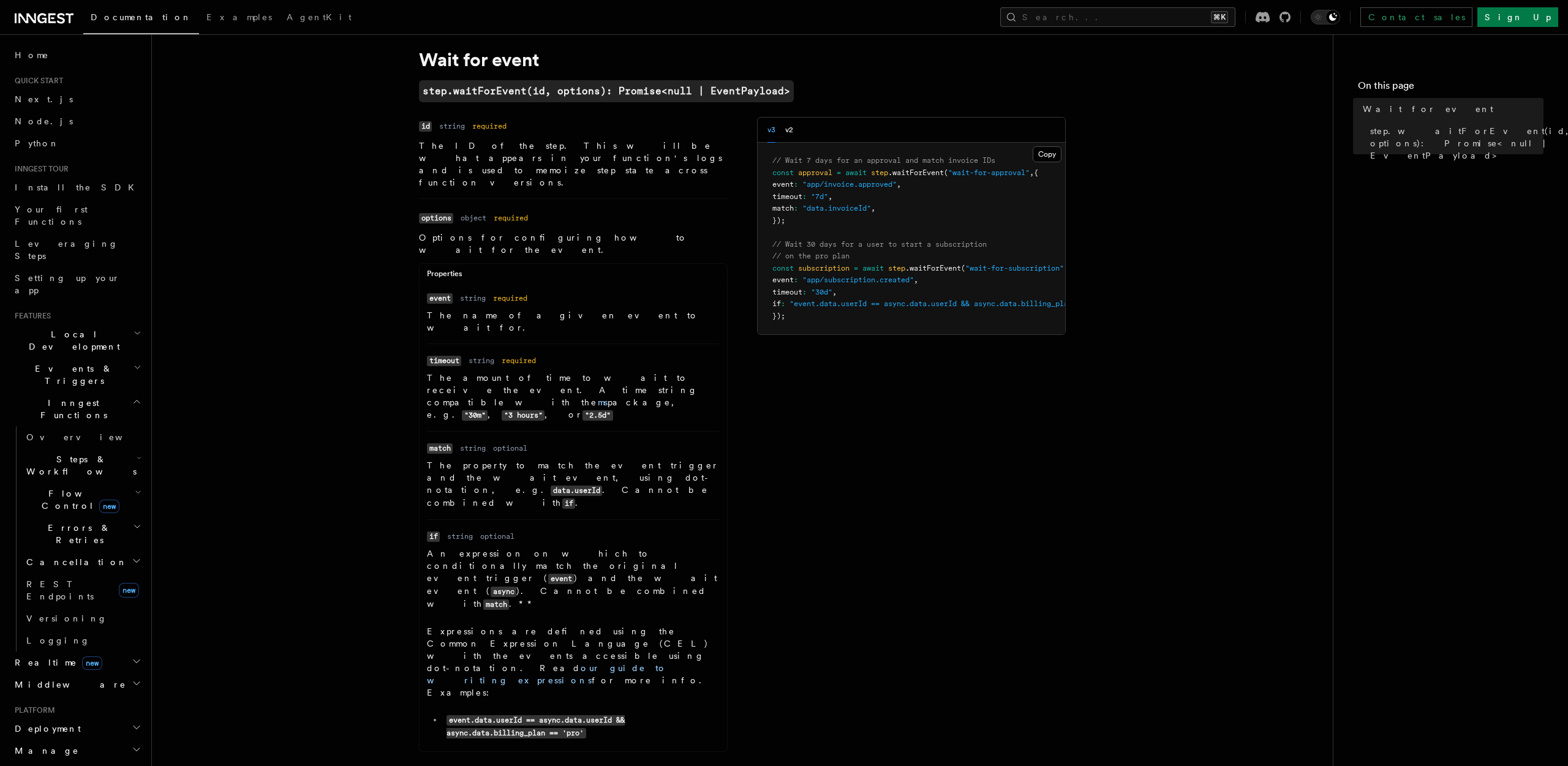
click at [913, 441] on div "Name id Type string Required required Description The ID of the step. This will…" at bounding box center [742, 438] width 647 height 643
click at [745, 420] on div "Name id Type string Required required Description The ID of the step. This will…" at bounding box center [742, 438] width 647 height 643
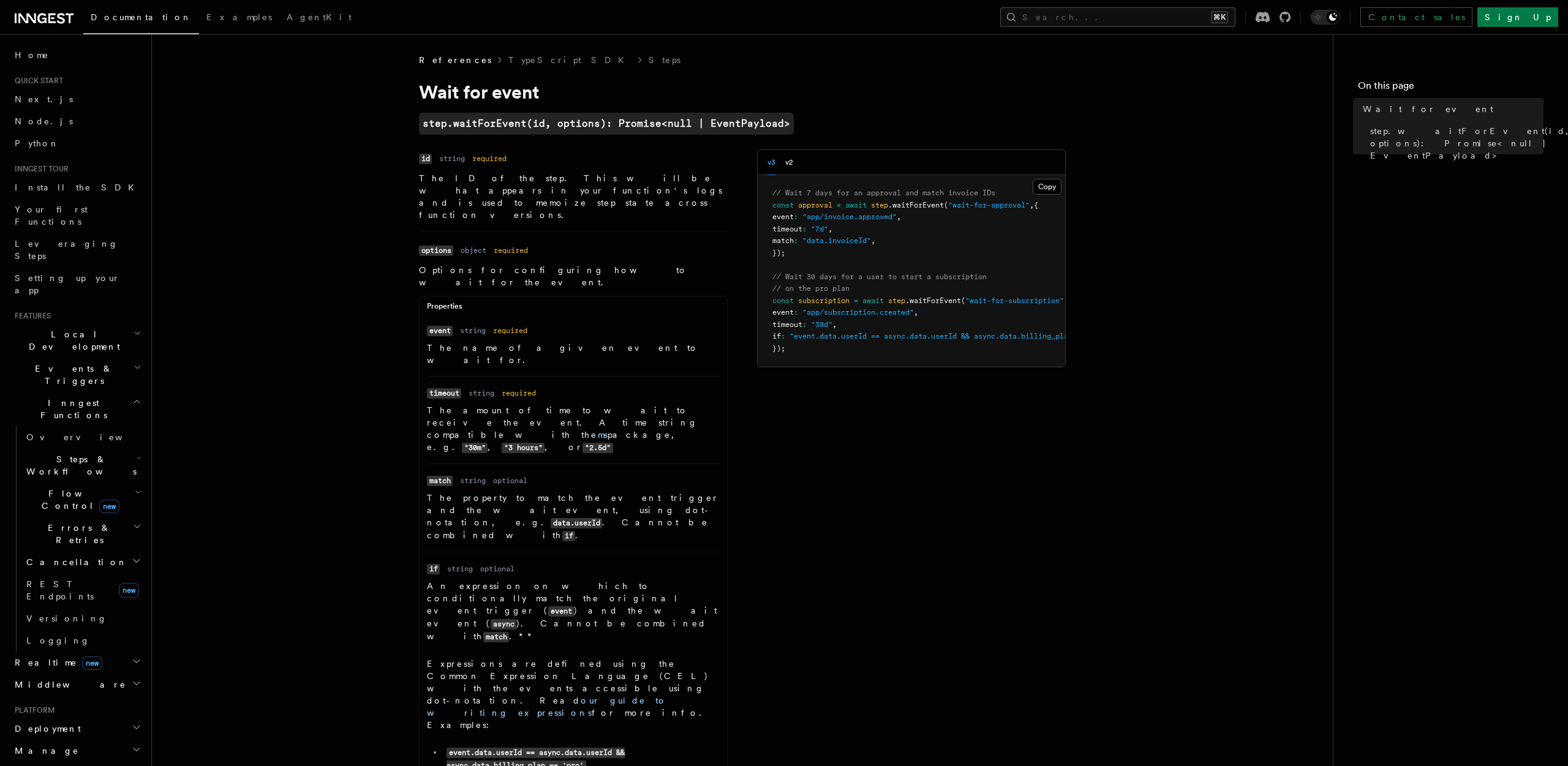
scroll to position [0, 0]
click at [1129, 23] on button "Search... ⌘K" at bounding box center [1117, 17] width 235 height 20
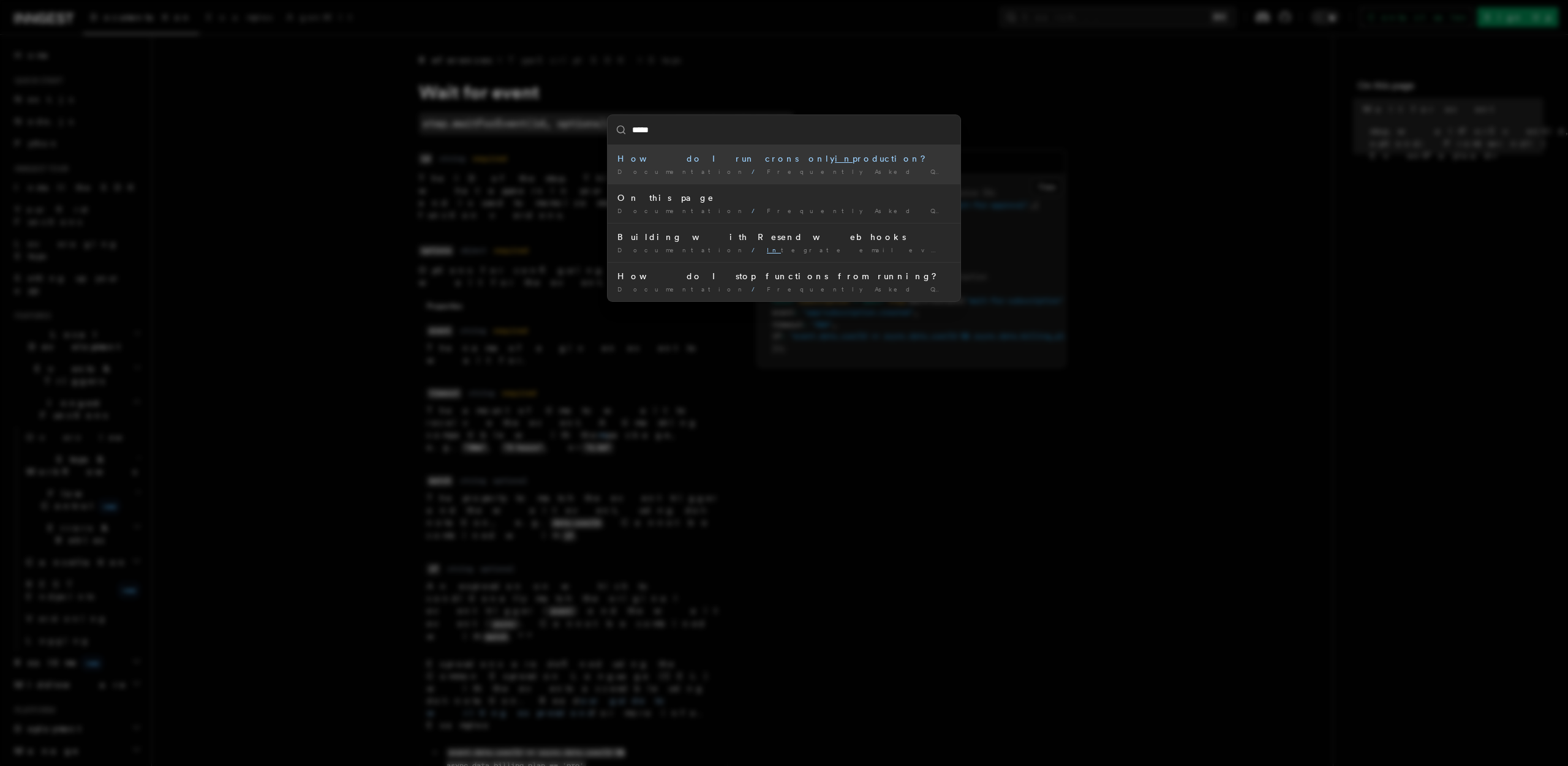
type input "***"
click at [674, 160] on div "Fan -out (one-to-many)" at bounding box center [784, 159] width 333 height 12
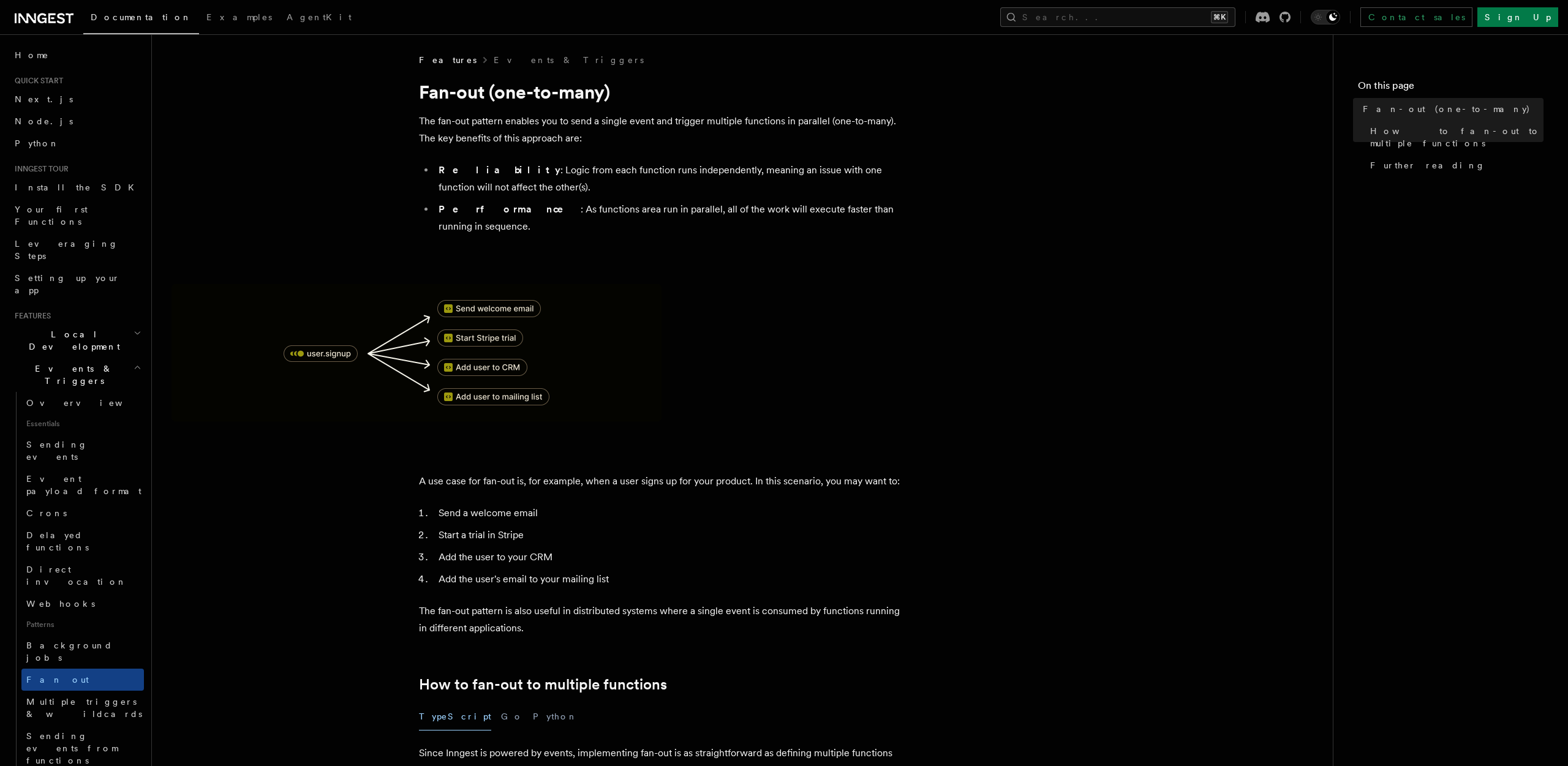
click at [721, 284] on span at bounding box center [742, 352] width 1141 height 138
click at [1107, 16] on button "Search... ⌘K" at bounding box center [1117, 17] width 235 height 20
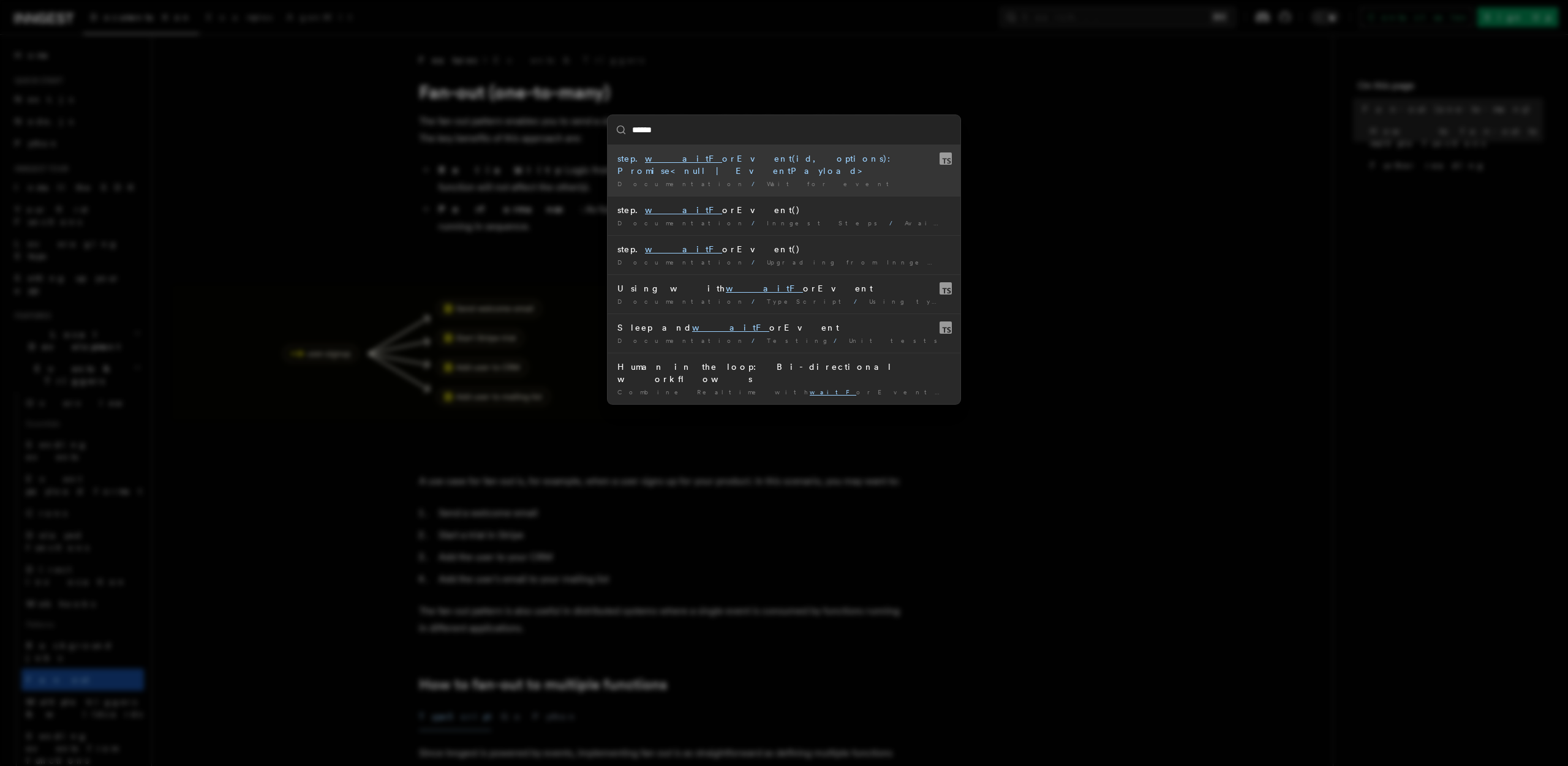
type input "*******"
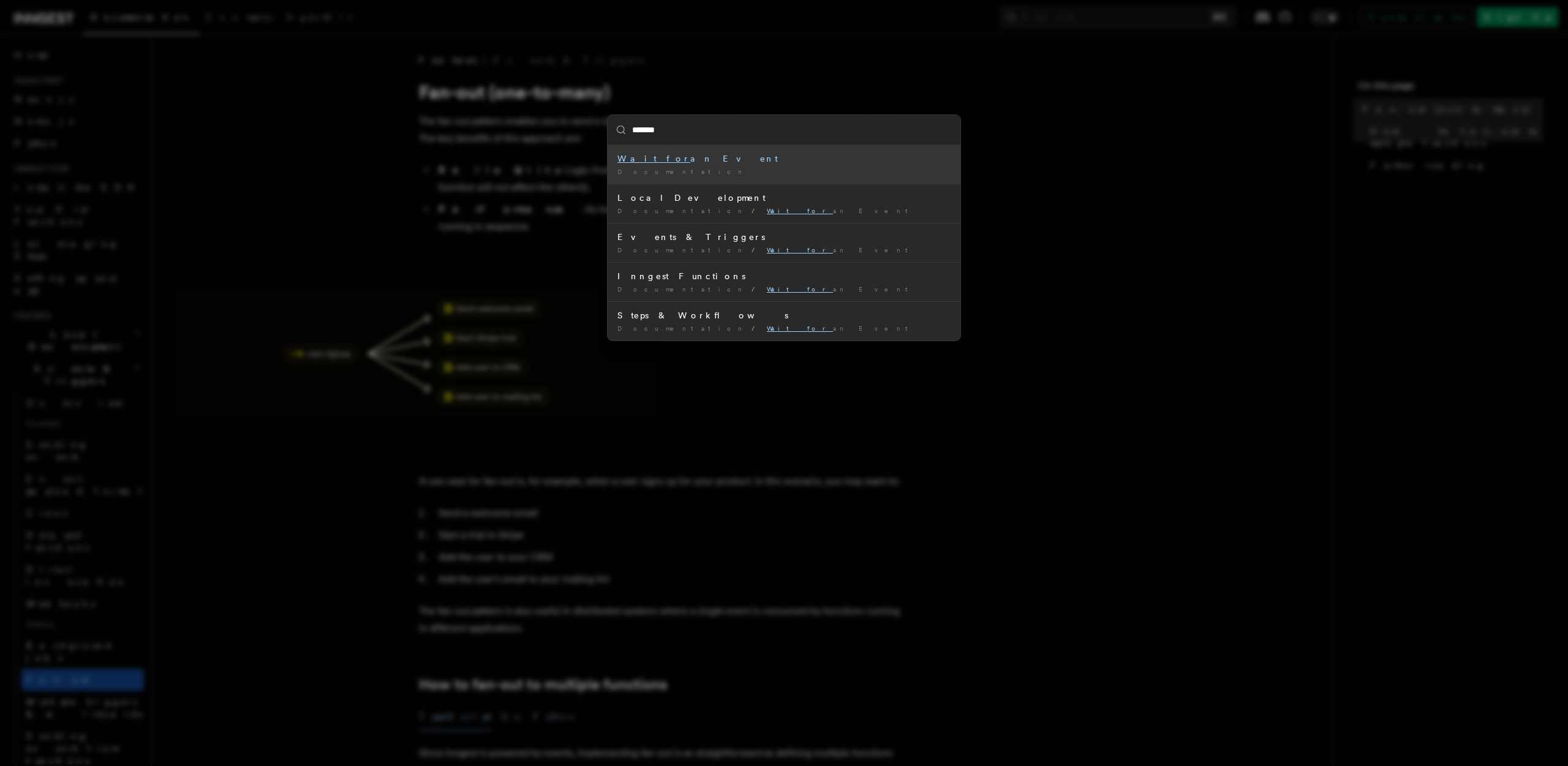
click at [665, 163] on div "Wait for an Event" at bounding box center [784, 159] width 333 height 12
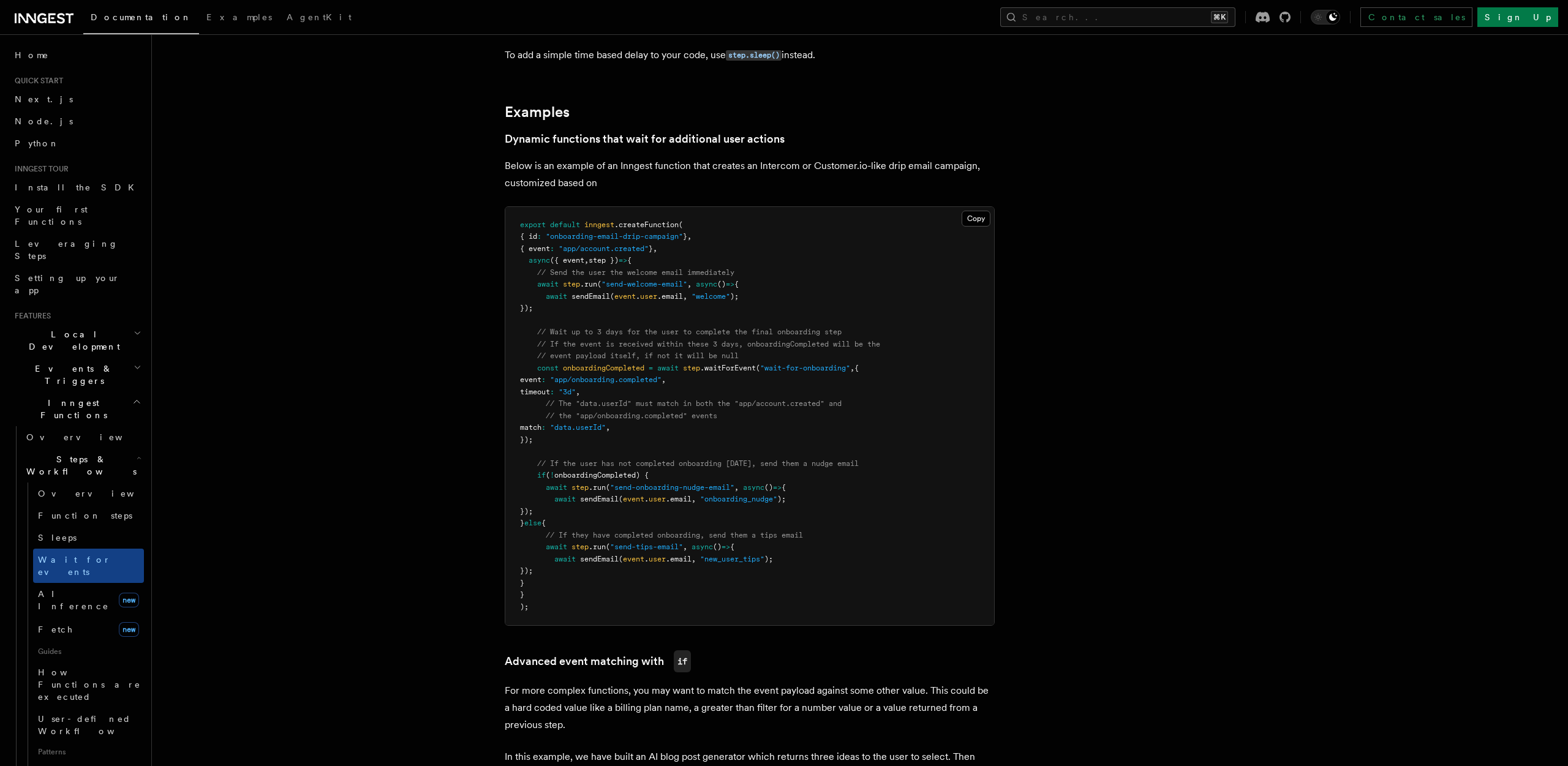
scroll to position [484, 0]
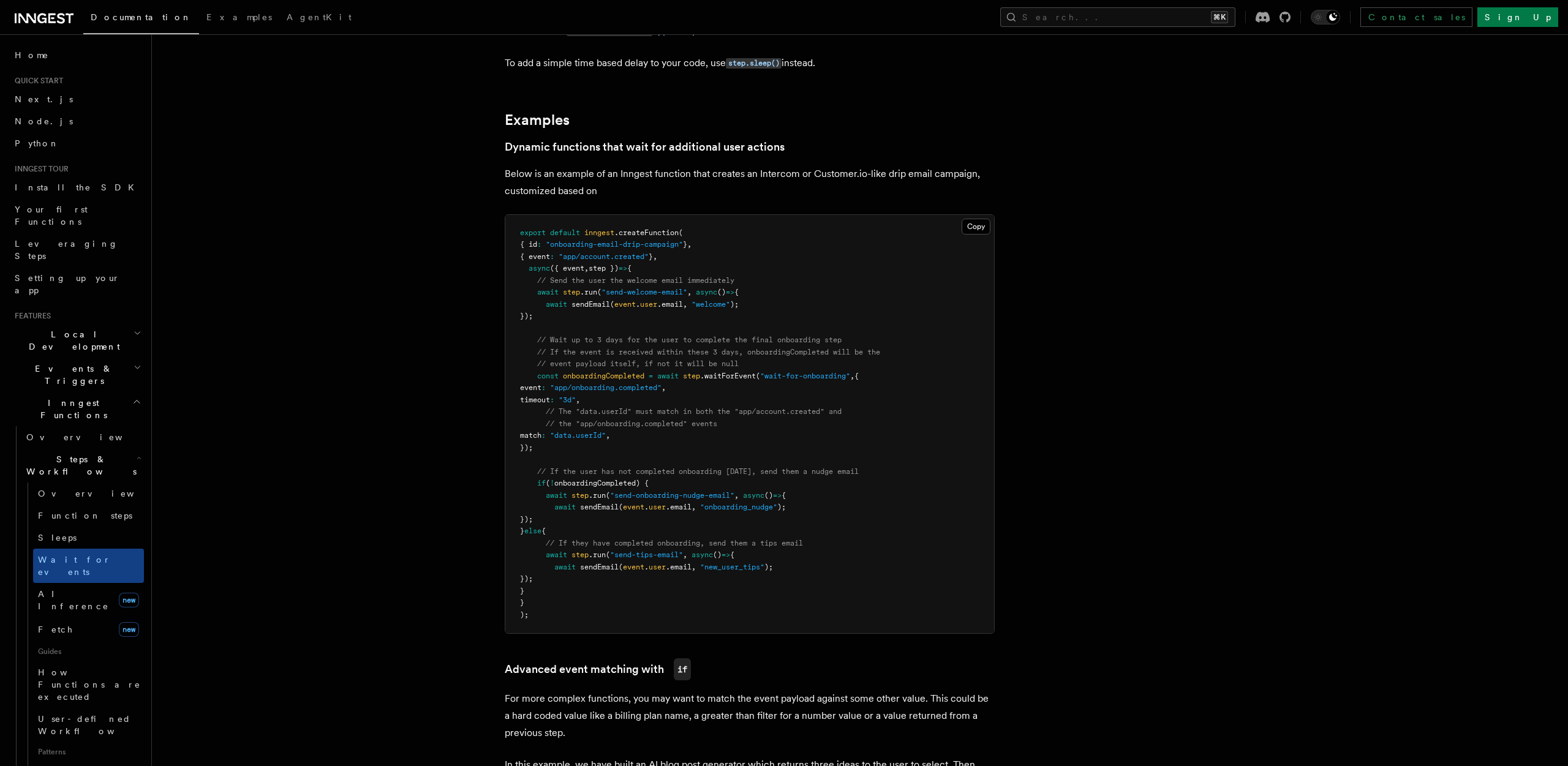
click at [644, 447] on pre "export default inngest .createFunction ( { id : "onboarding-email-drip-campaign…" at bounding box center [749, 424] width 489 height 419
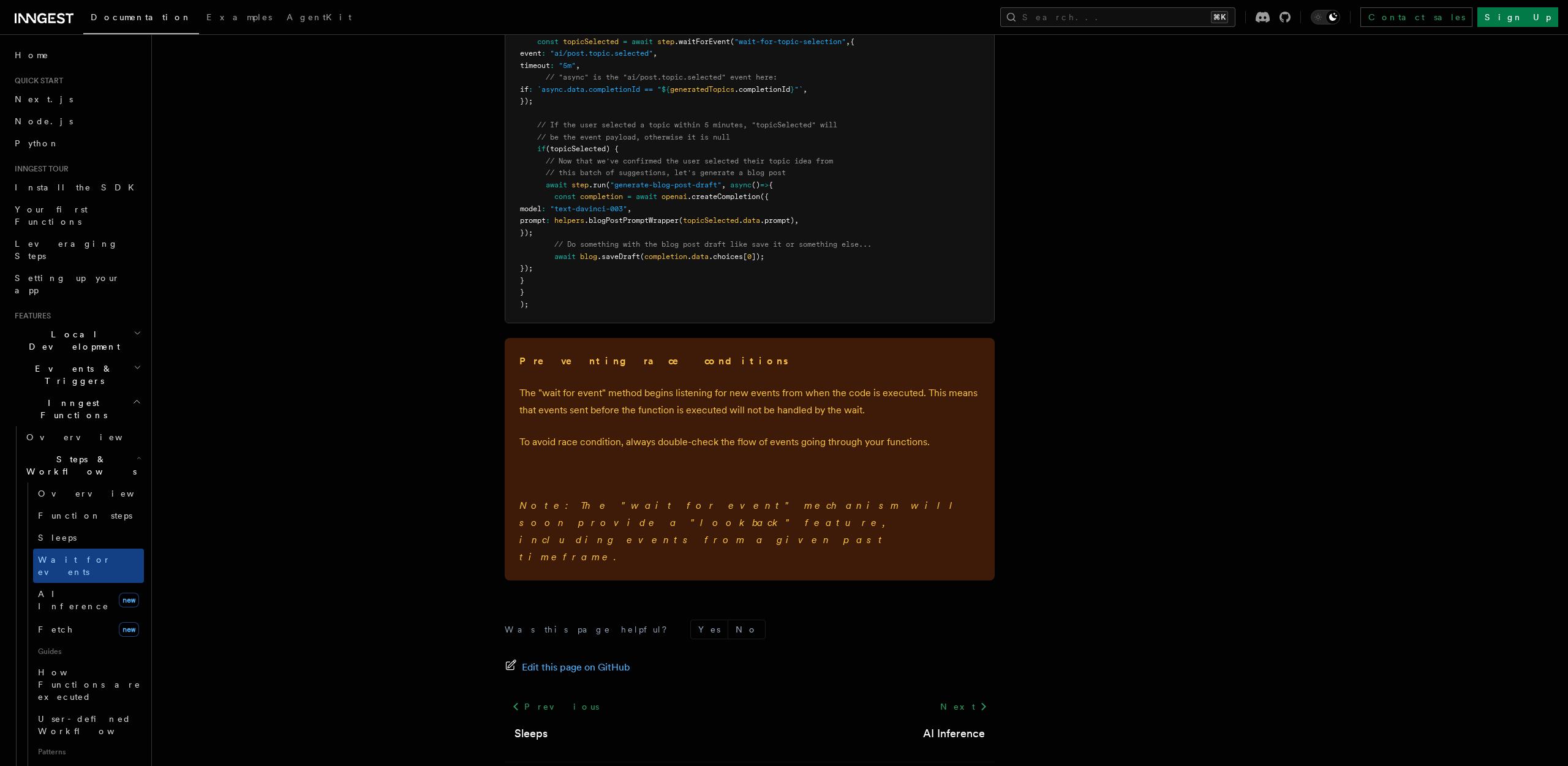
scroll to position [1632, 0]
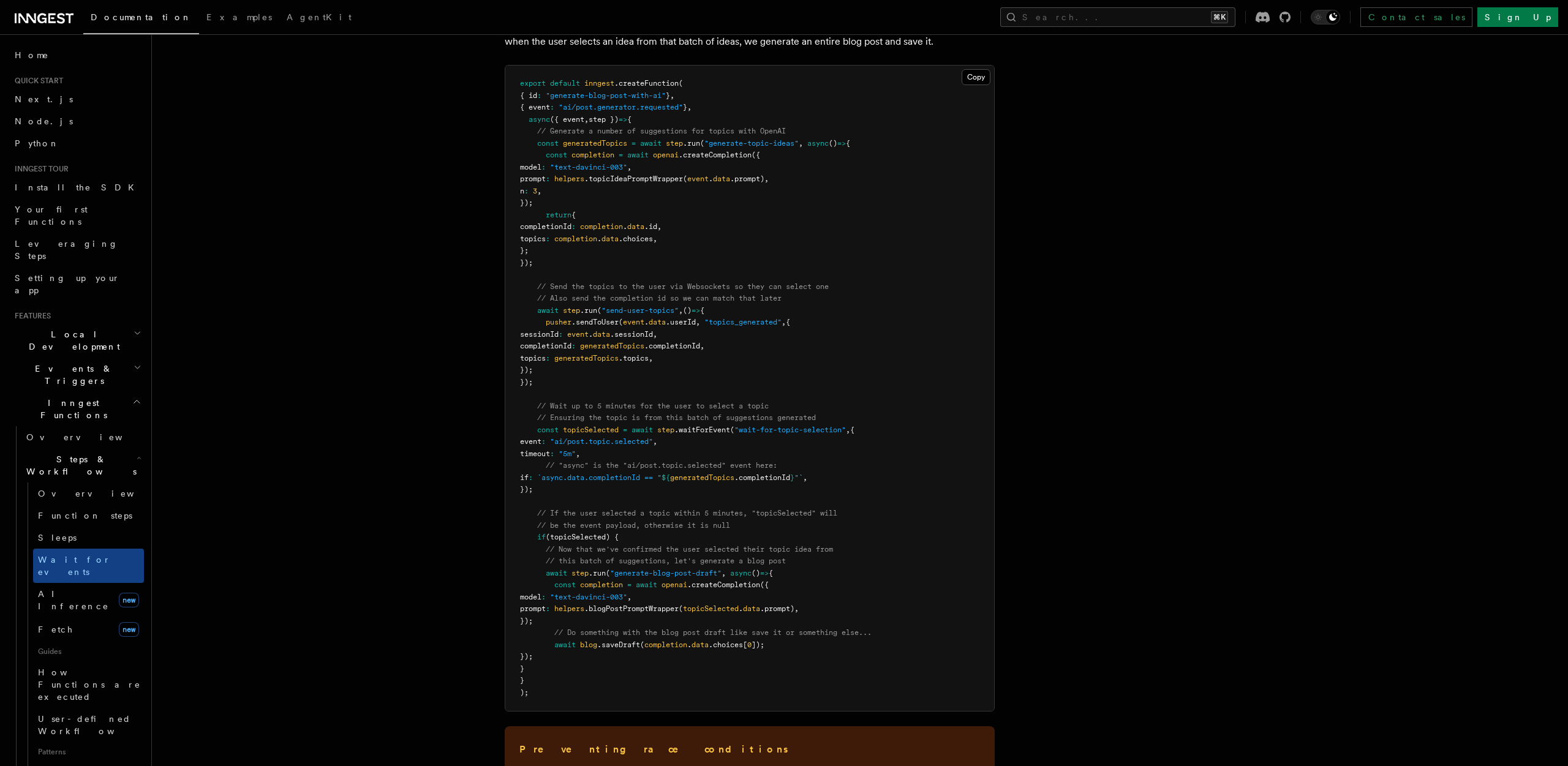
scroll to position [1177, 0]
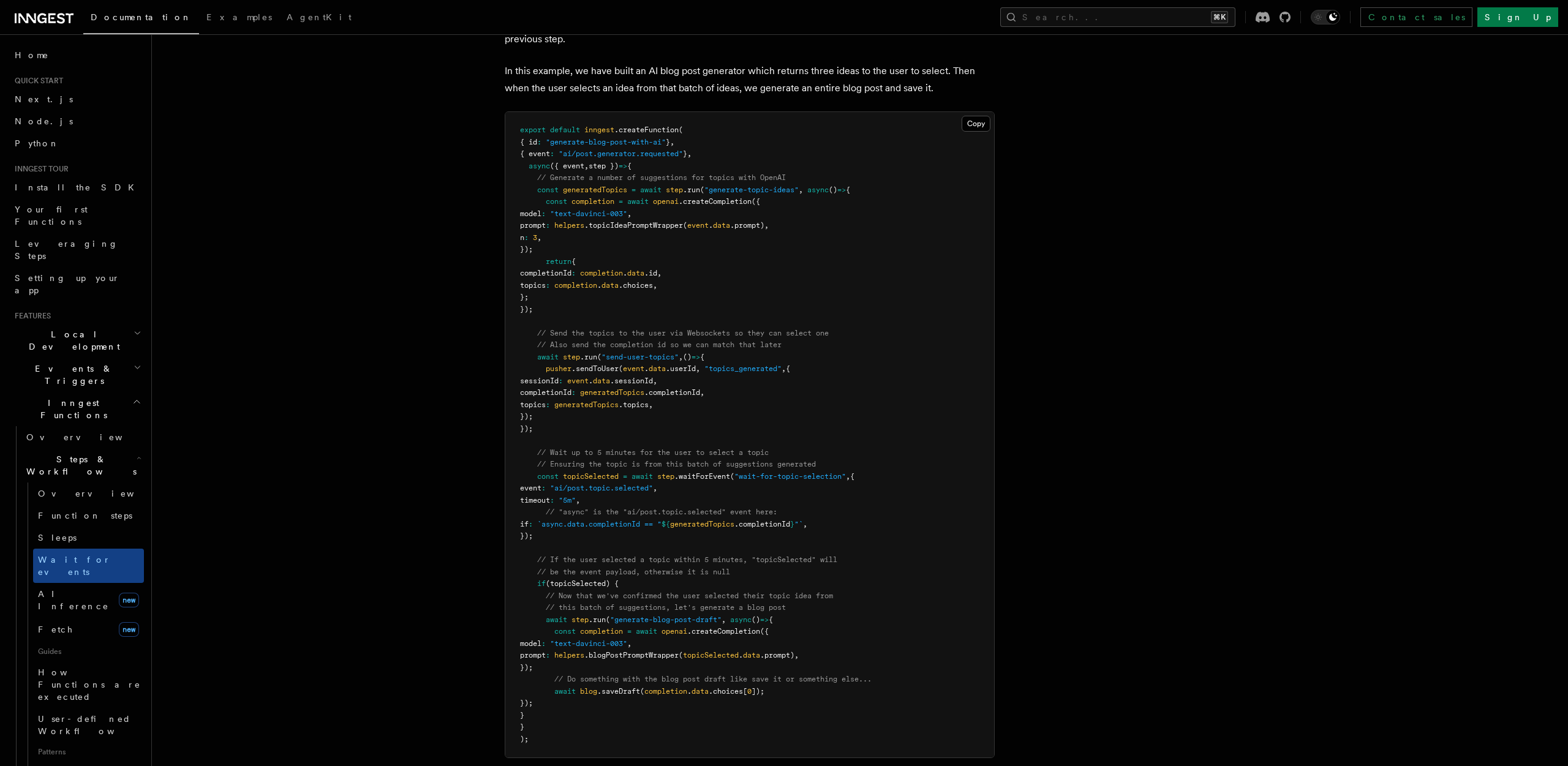
click at [1357, 107] on article "Features Inngest Functions Steps & Workflows Wait for an Event One step method …" at bounding box center [828, 65] width 1313 height 2377
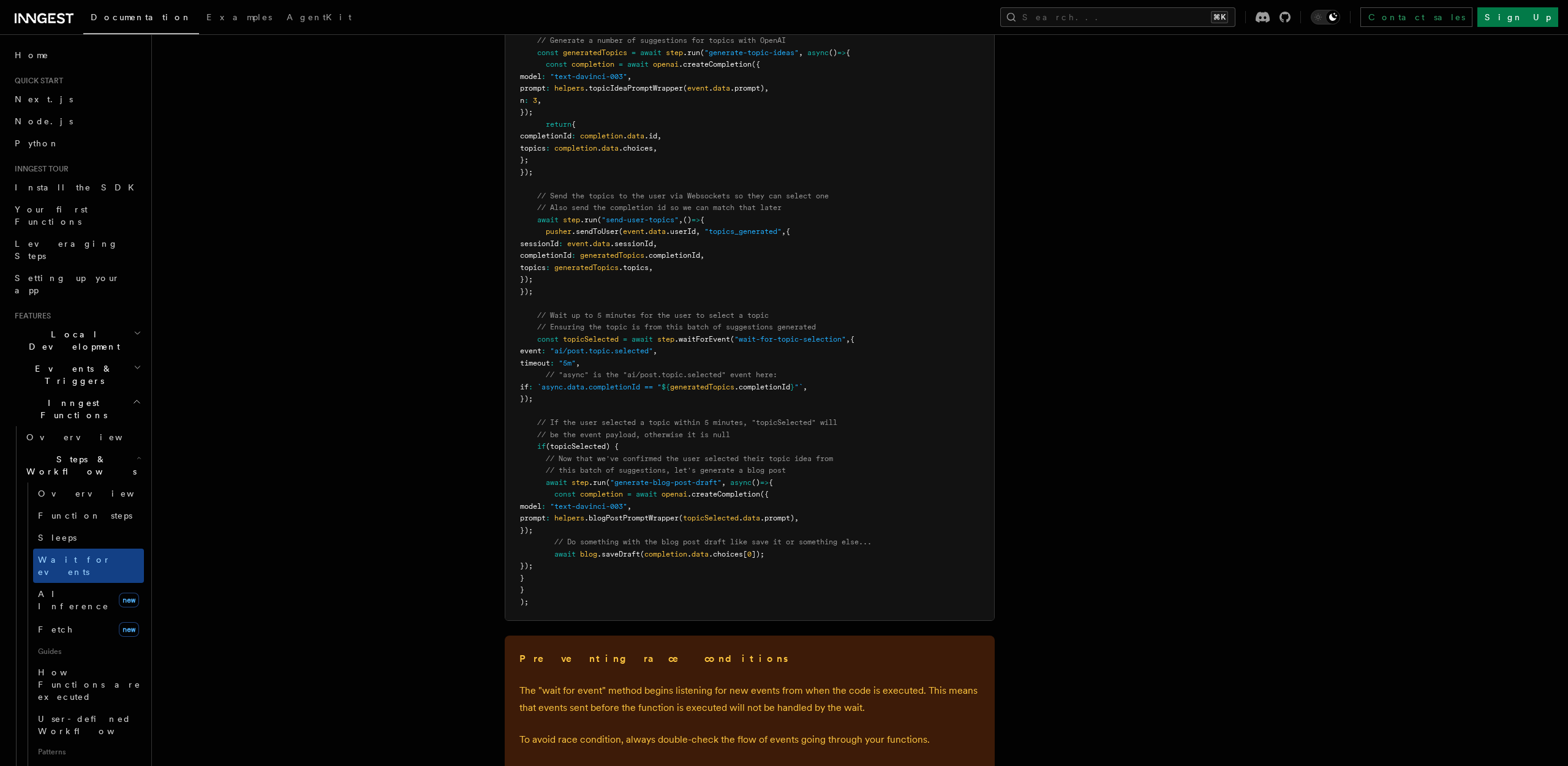
scroll to position [1258, 0]
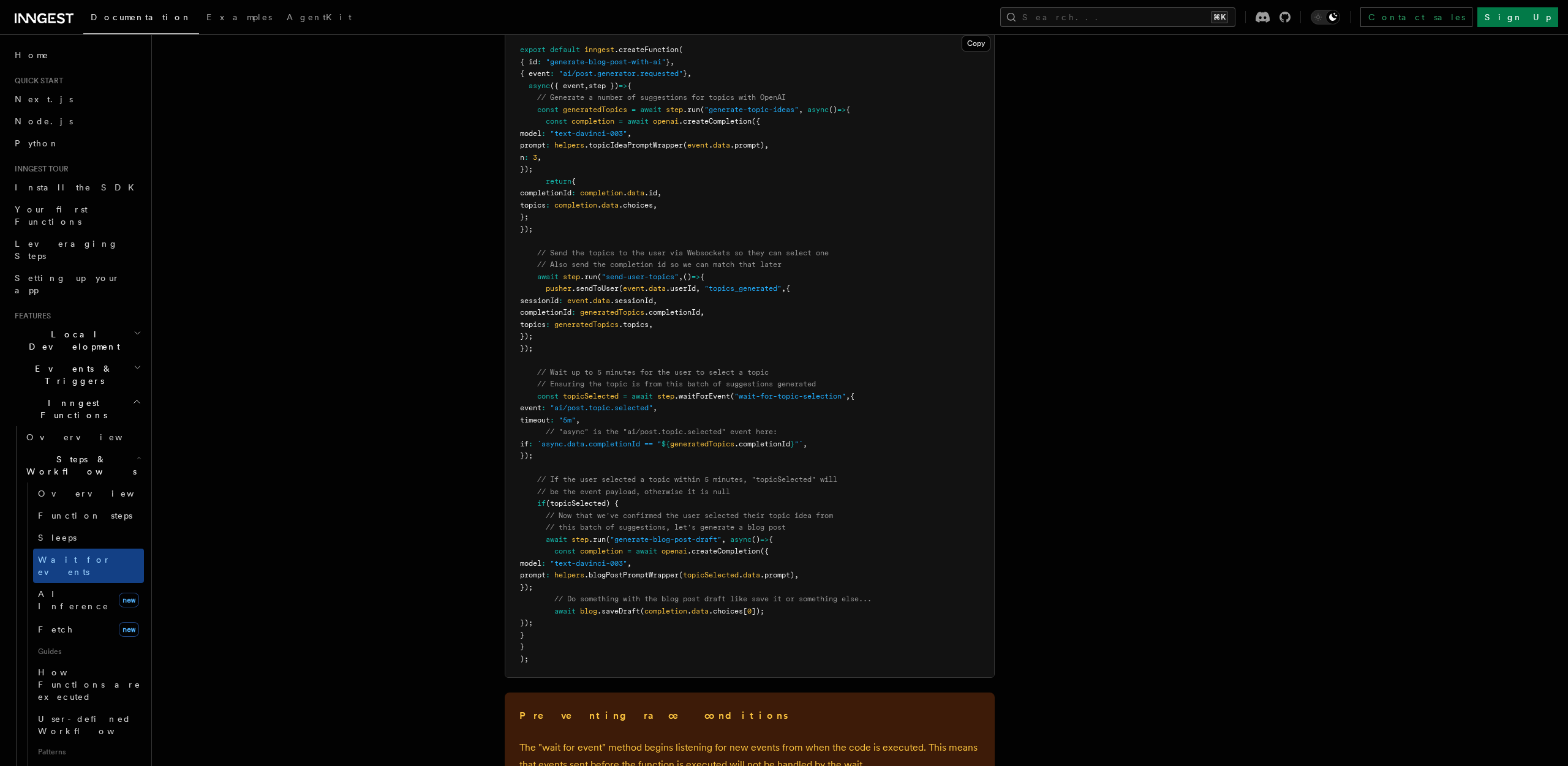
click at [705, 351] on pre "export default inngest .createFunction ( { id : "generate-blog-post-with-ai" } …" at bounding box center [749, 354] width 489 height 645
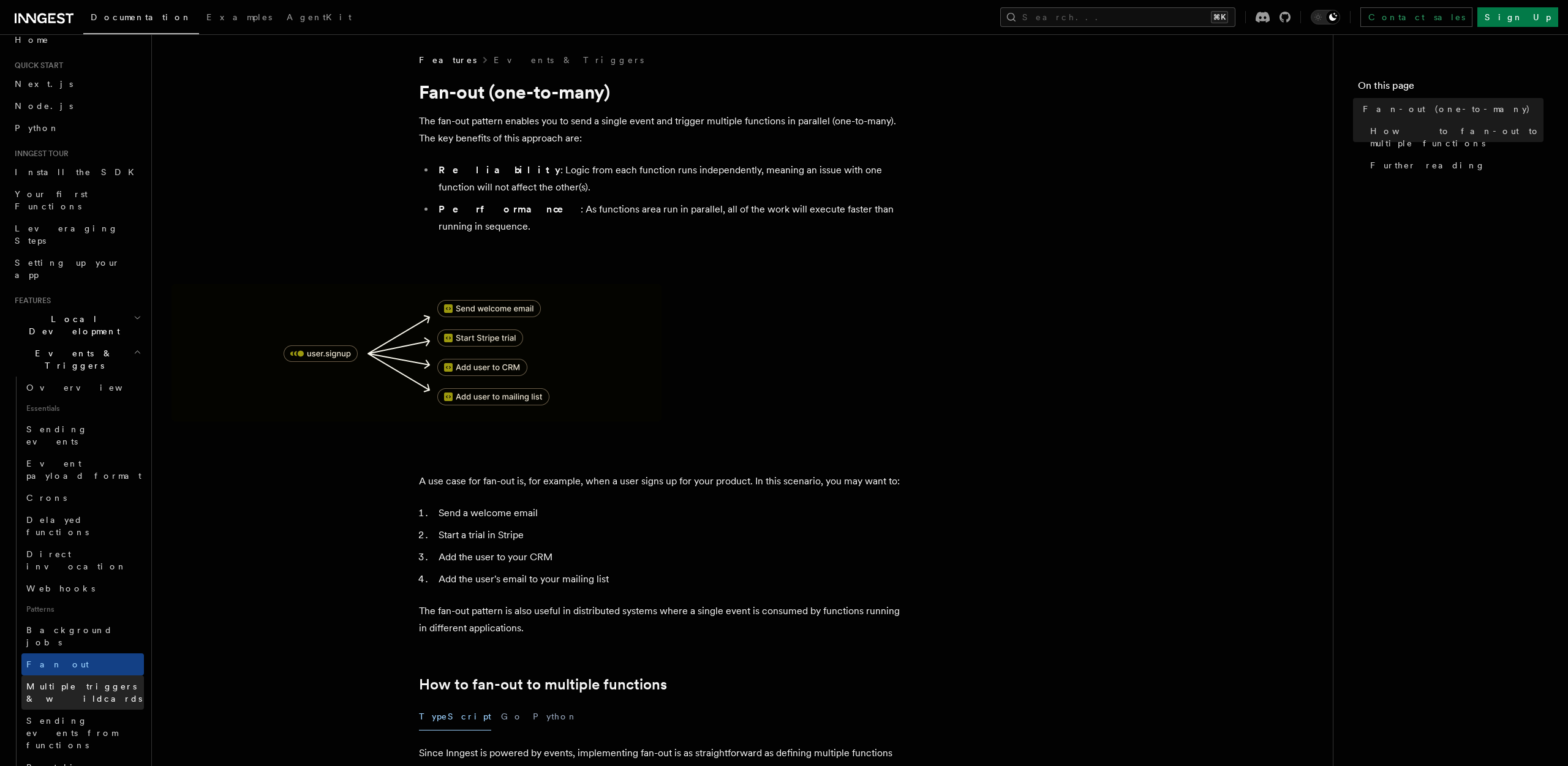
scroll to position [31, 0]
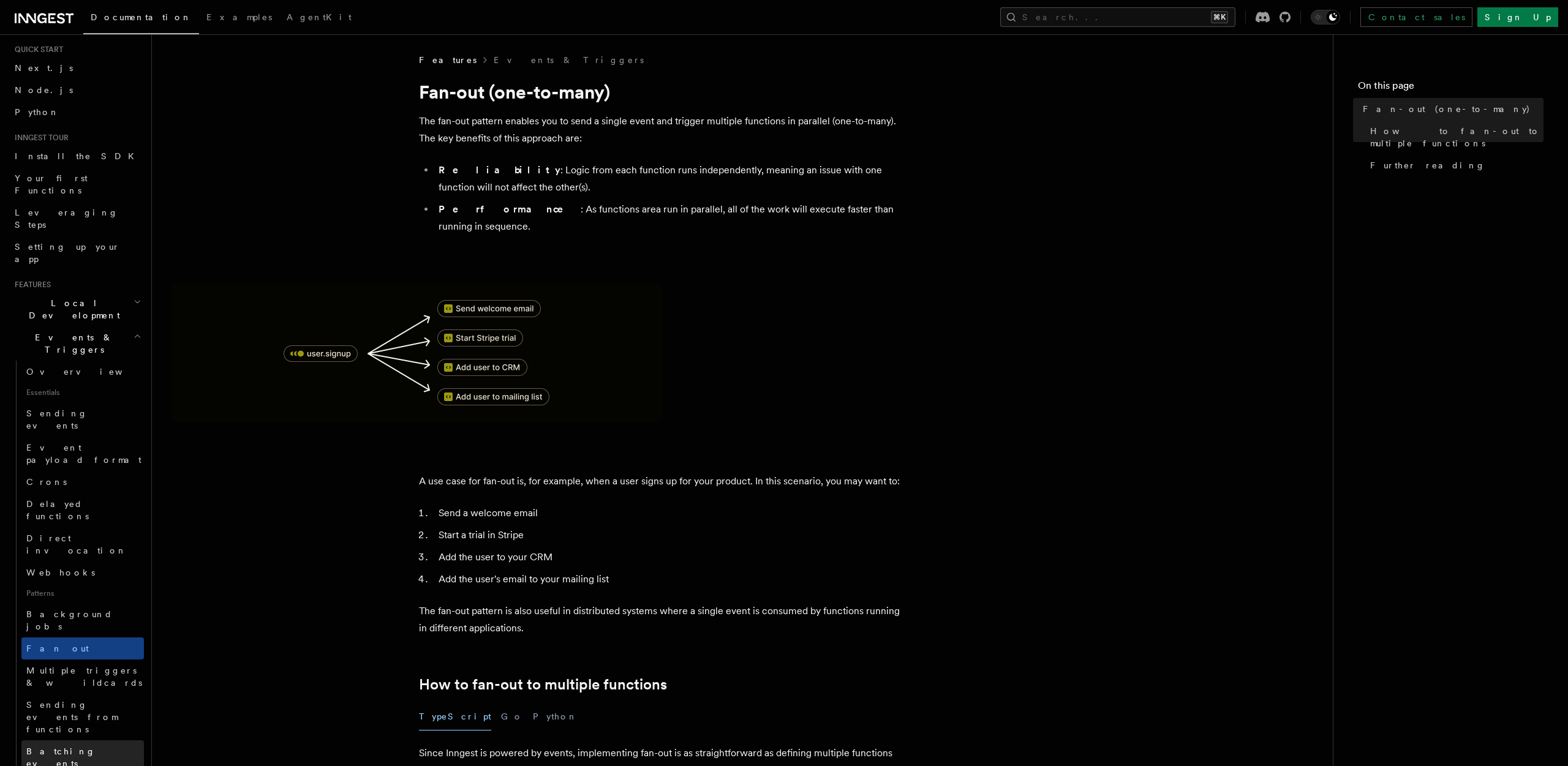
click at [78, 740] on link "Batching events" at bounding box center [83, 757] width 122 height 35
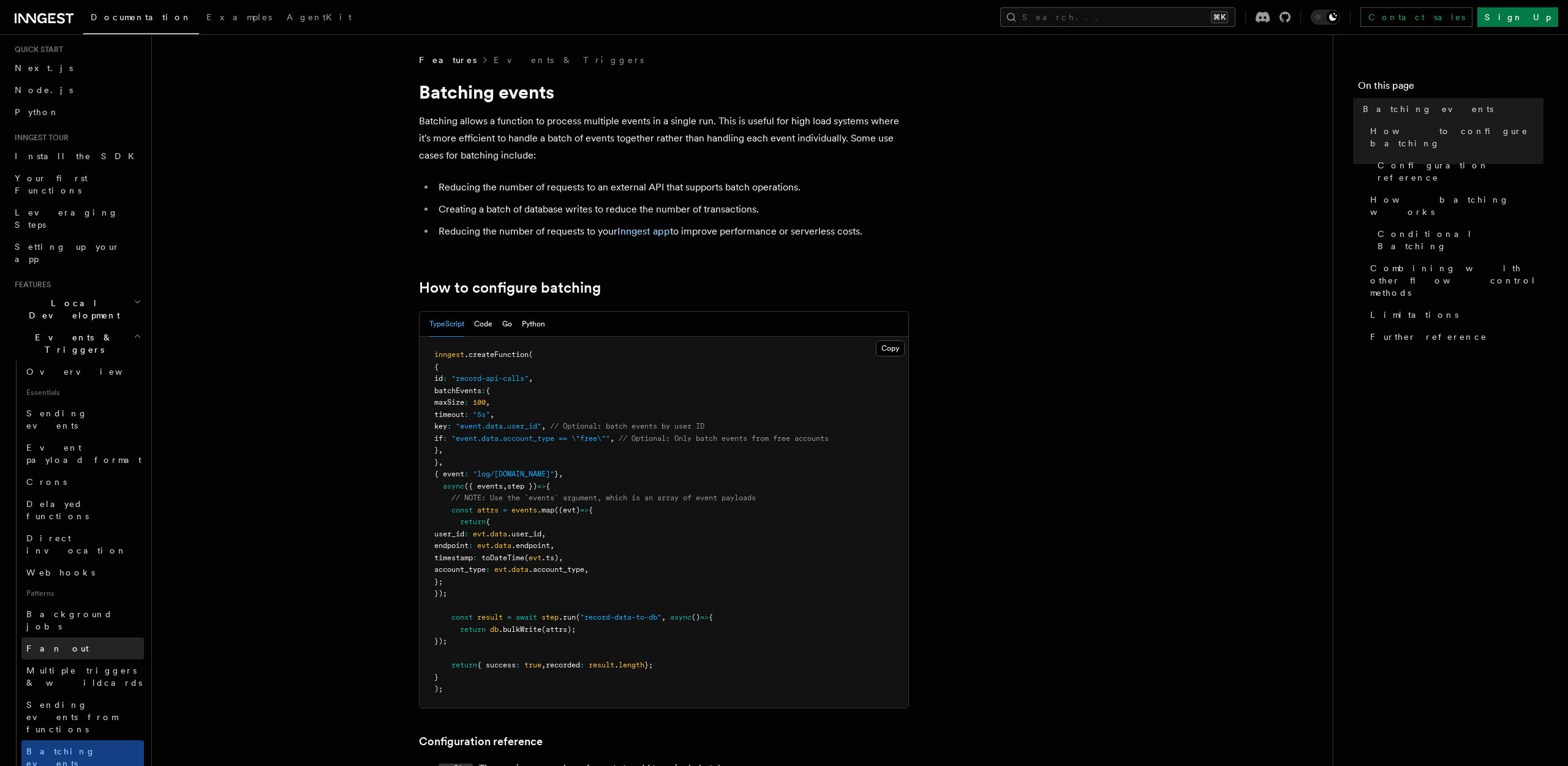
click at [98, 637] on link "Fan out" at bounding box center [83, 648] width 122 height 22
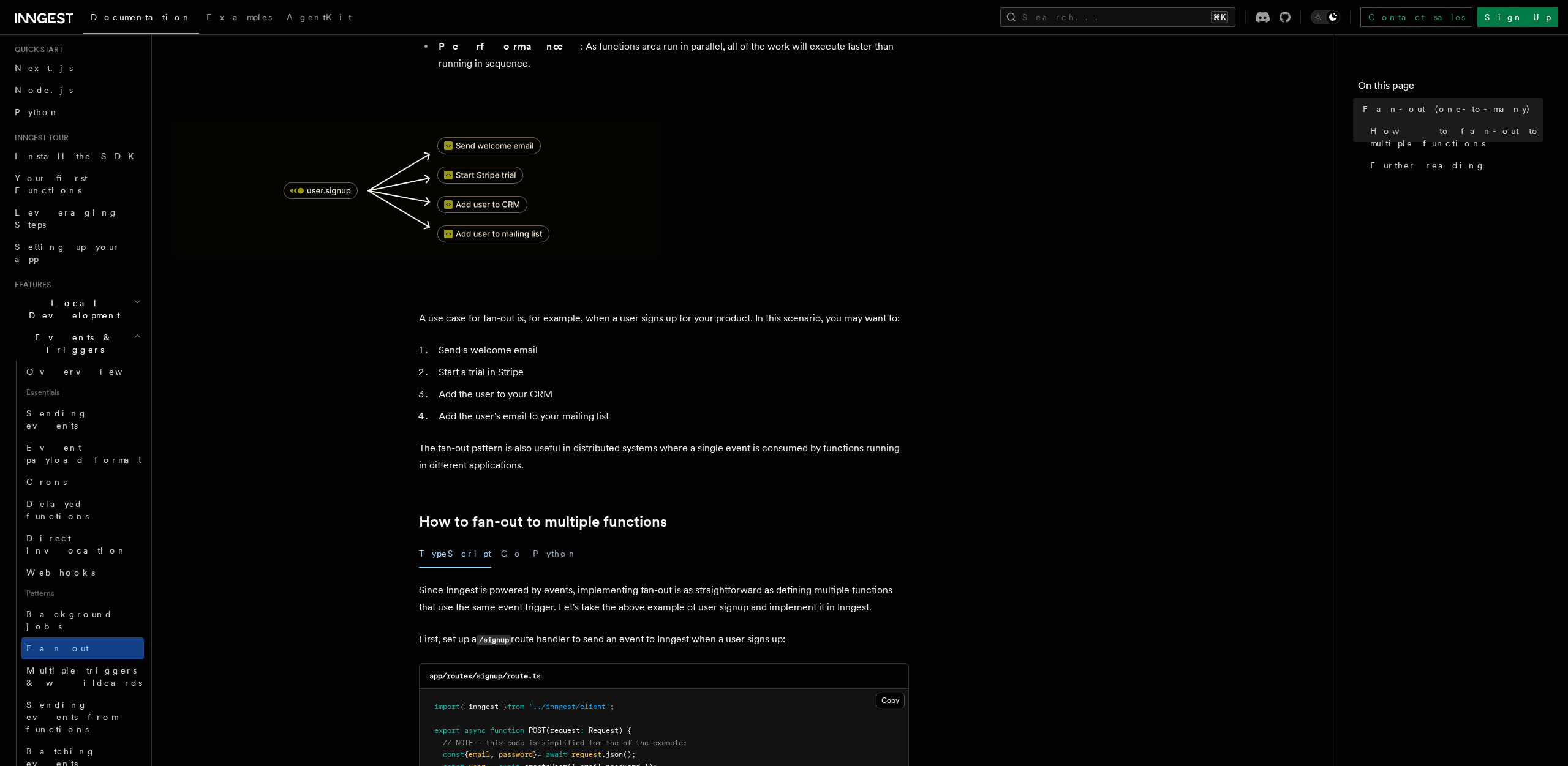
scroll to position [179, 0]
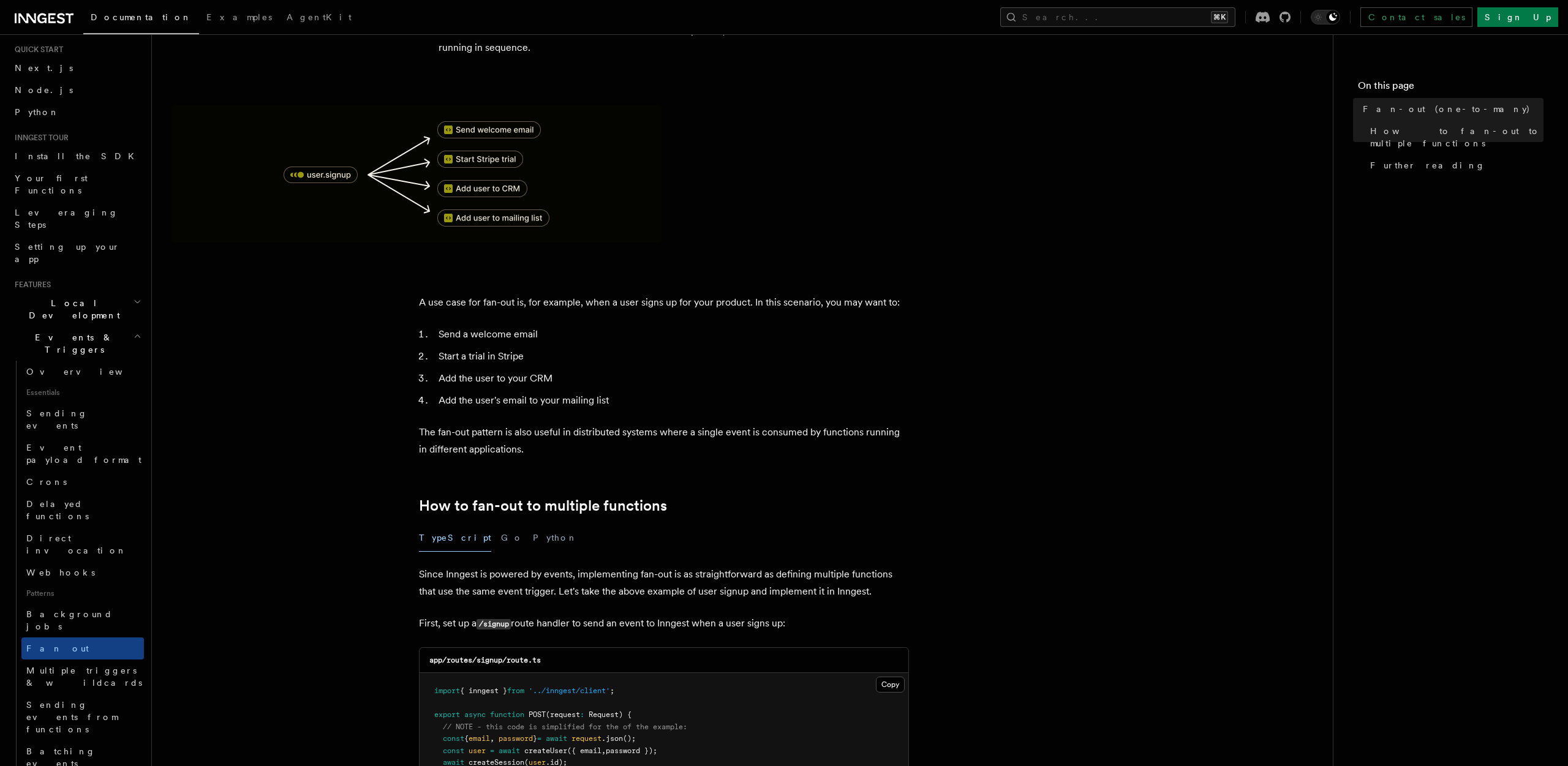
click at [544, 424] on p "The fan-out pattern is also useful in distributed systems where a single event …" at bounding box center [664, 441] width 490 height 35
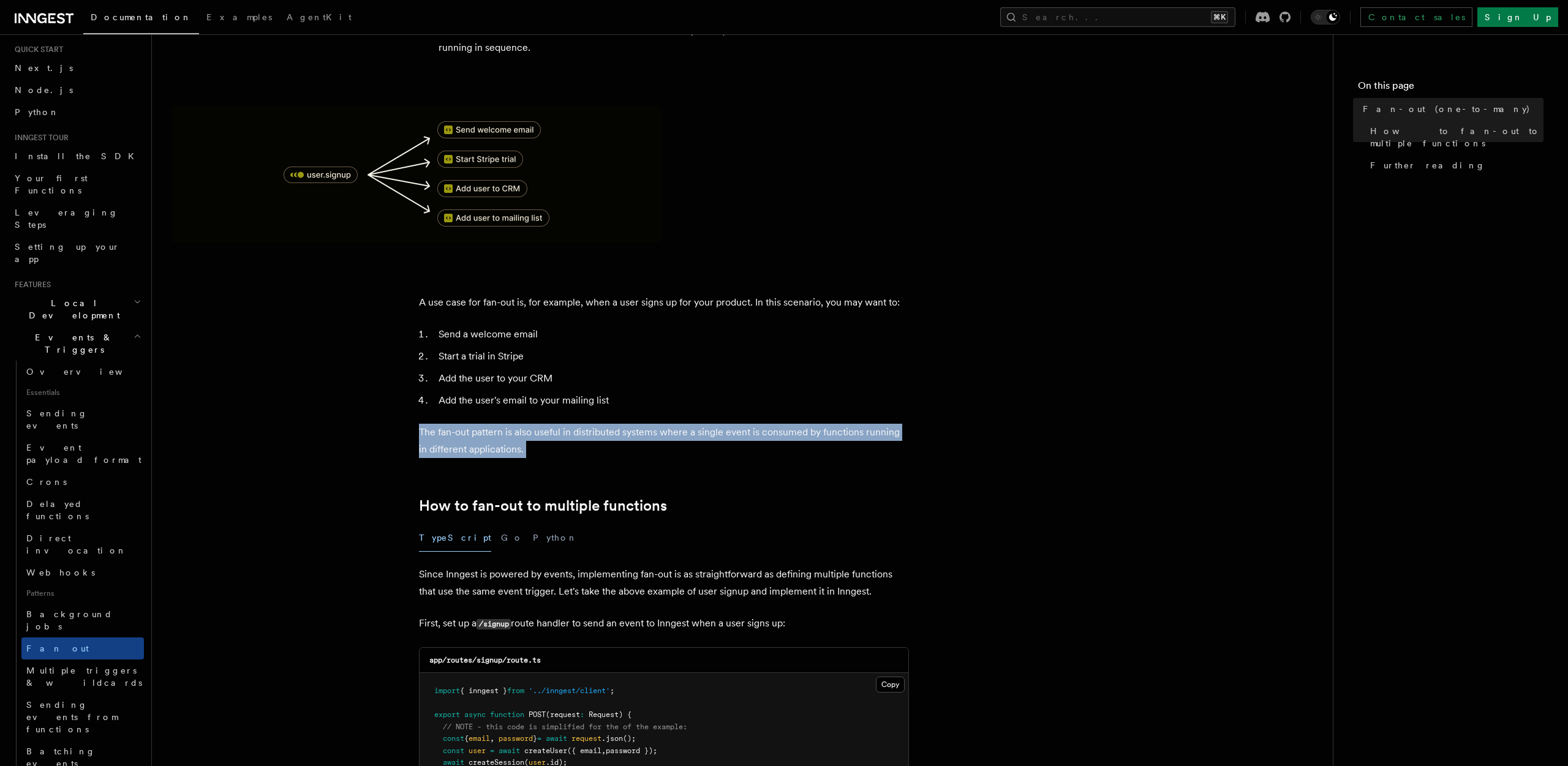
click at [544, 424] on p "The fan-out pattern is also useful in distributed systems where a single event …" at bounding box center [664, 441] width 490 height 35
click at [624, 424] on p "The fan-out pattern is also useful in distributed systems where a single event …" at bounding box center [664, 441] width 490 height 35
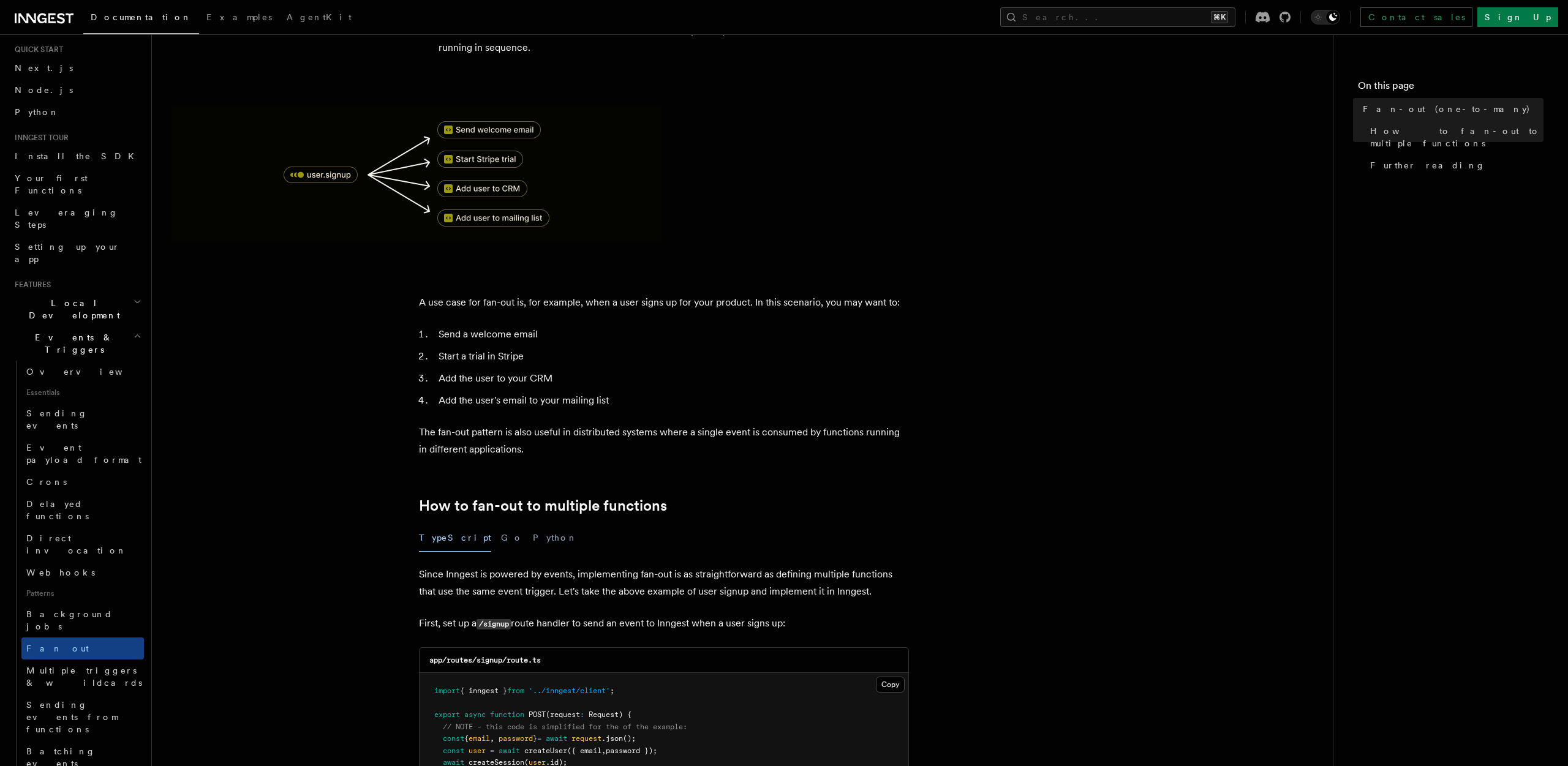
click at [624, 424] on p "The fan-out pattern is also useful in distributed systems where a single event …" at bounding box center [664, 441] width 490 height 35
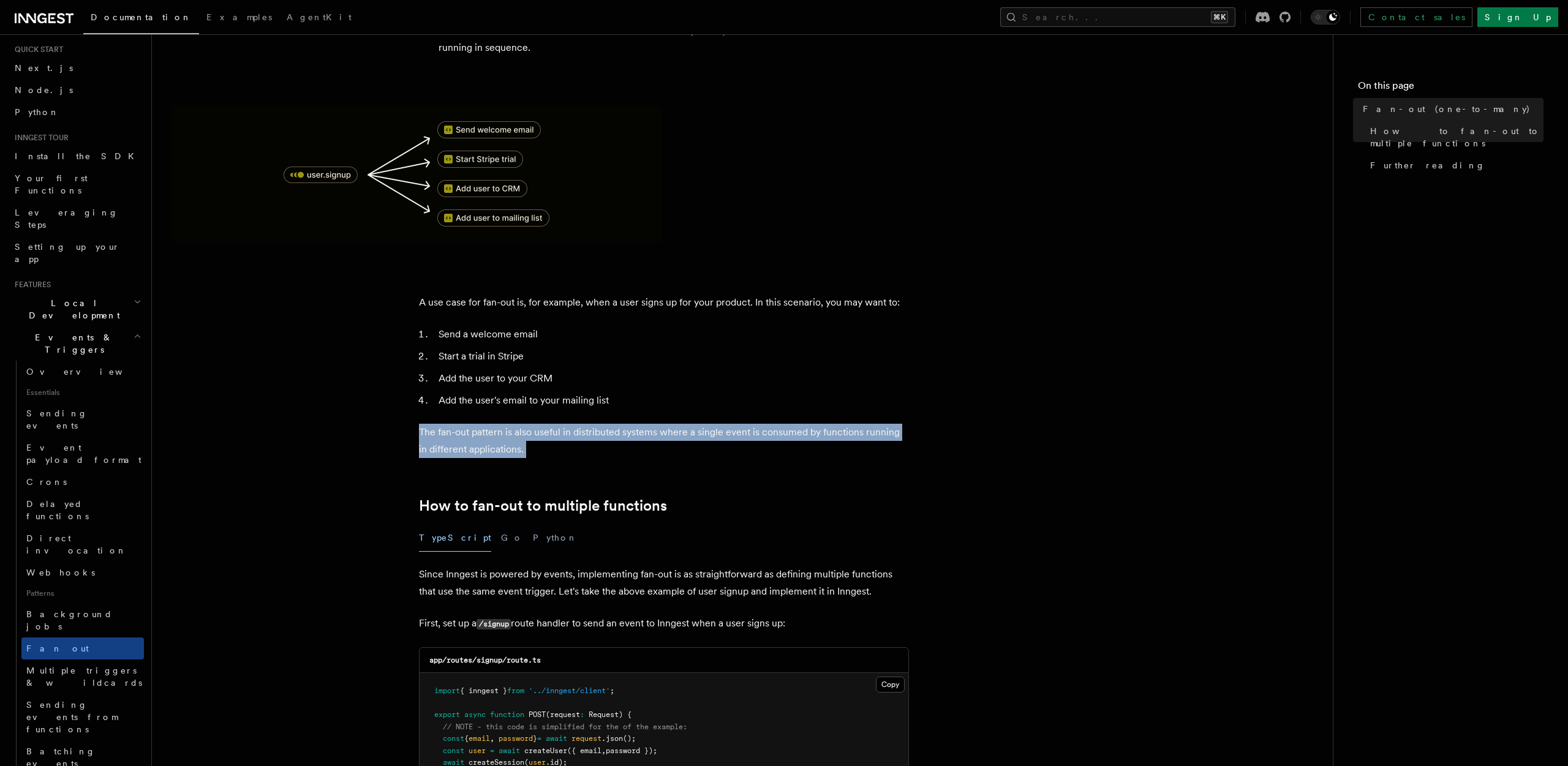
click at [624, 424] on p "The fan-out pattern is also useful in distributed systems where a single event …" at bounding box center [664, 441] width 490 height 35
click at [727, 424] on p "The fan-out pattern is also useful in distributed systems where a single event …" at bounding box center [664, 441] width 490 height 35
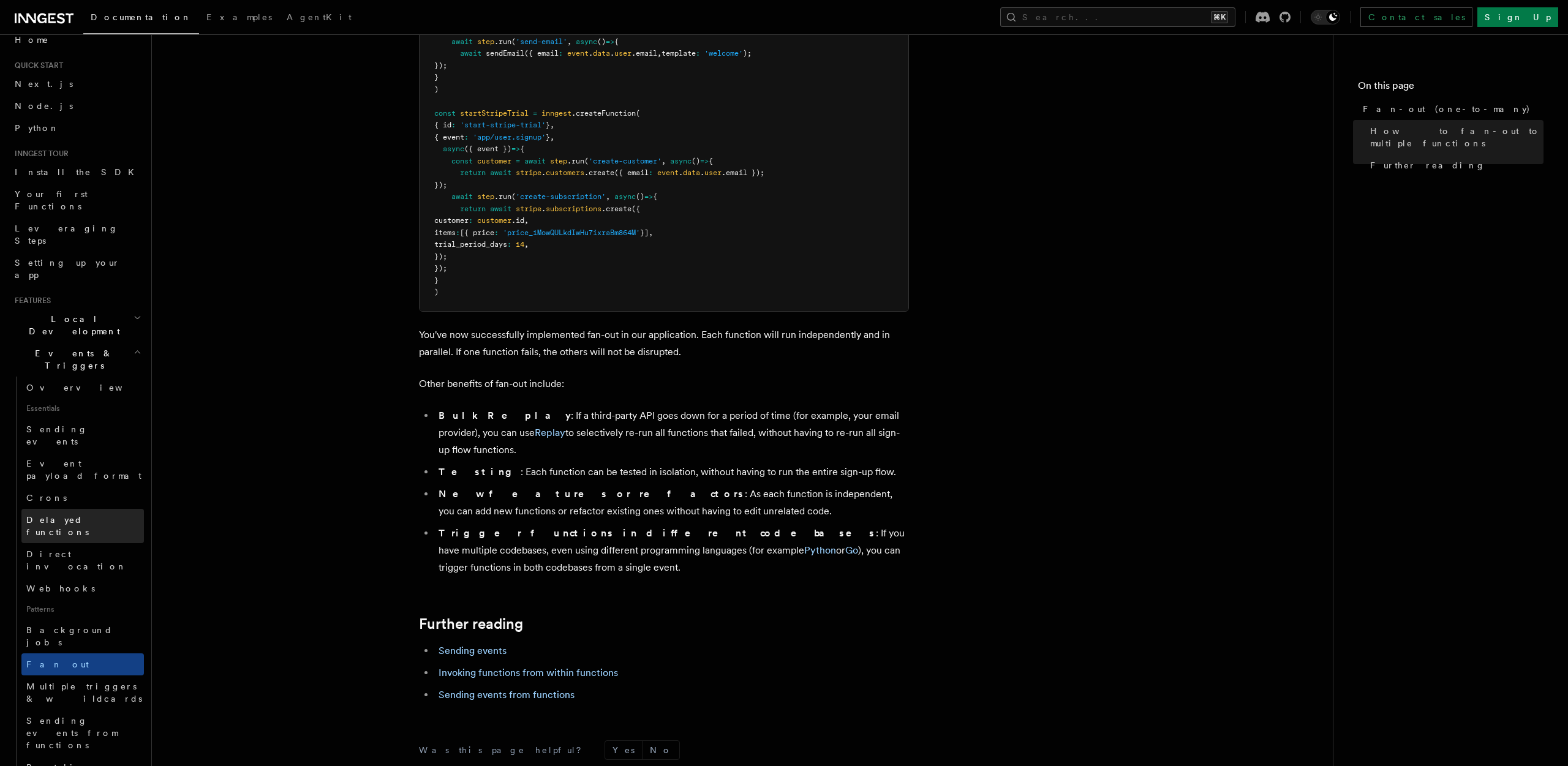
scroll to position [0, 0]
